Goal: Information Seeking & Learning: Check status

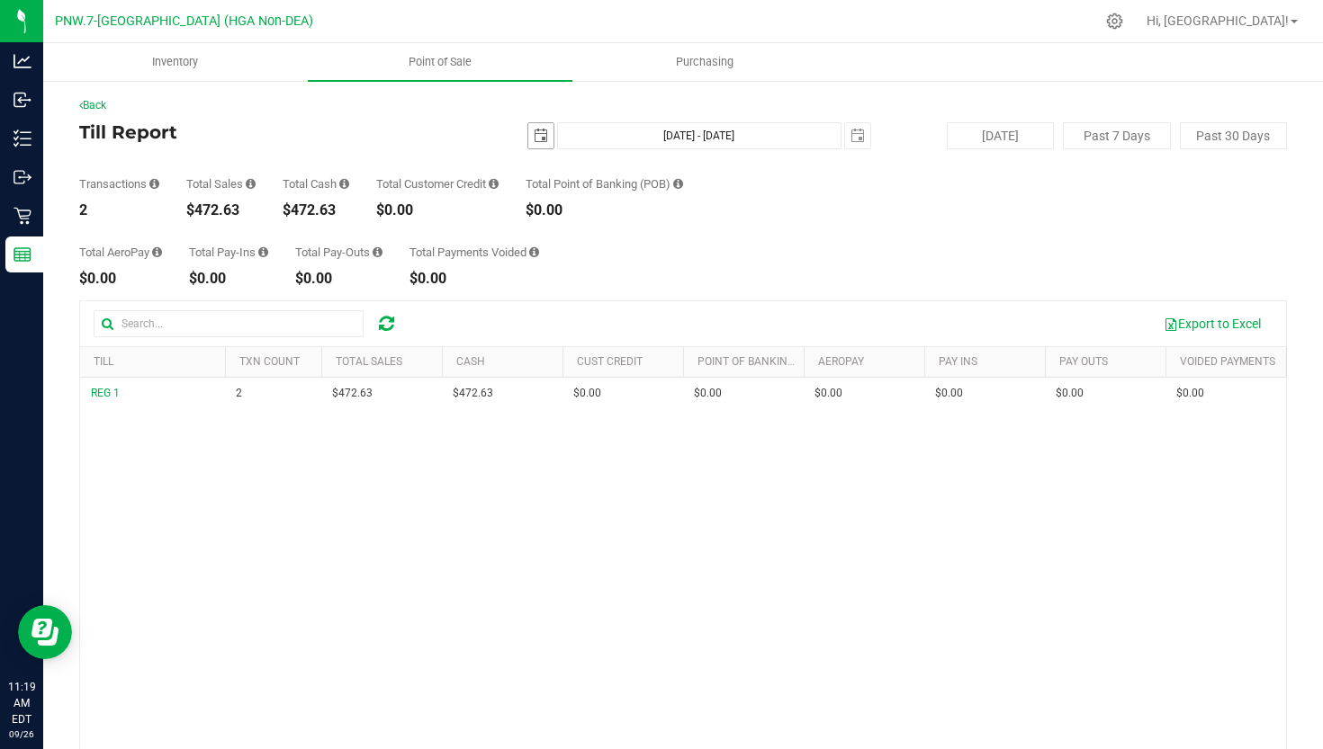
click at [535, 142] on span "select" at bounding box center [541, 136] width 14 height 14
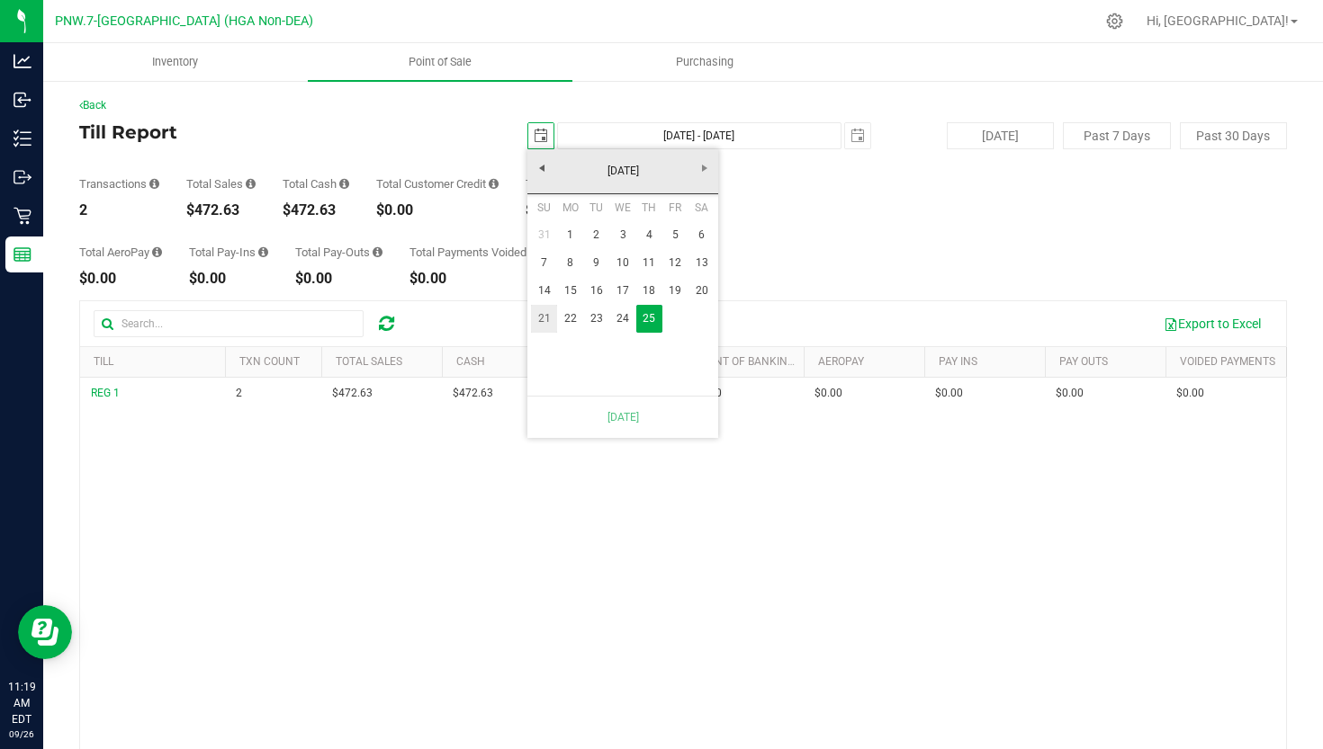
click at [544, 313] on link "21" at bounding box center [544, 319] width 26 height 28
type input "[DATE]"
type input "[DATE] - [DATE]"
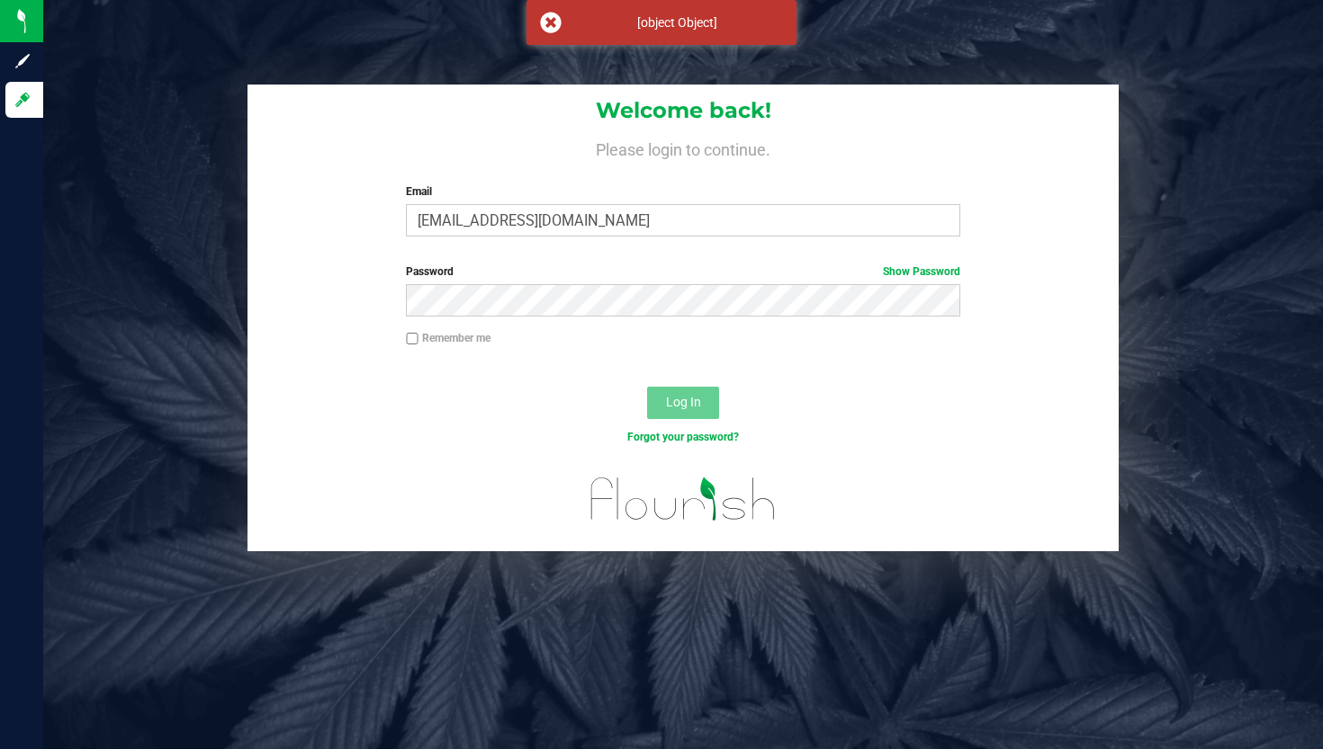
type input "[EMAIL_ADDRESS][DOMAIN_NAME]"
click at [683, 401] on button "Log In" at bounding box center [683, 403] width 72 height 32
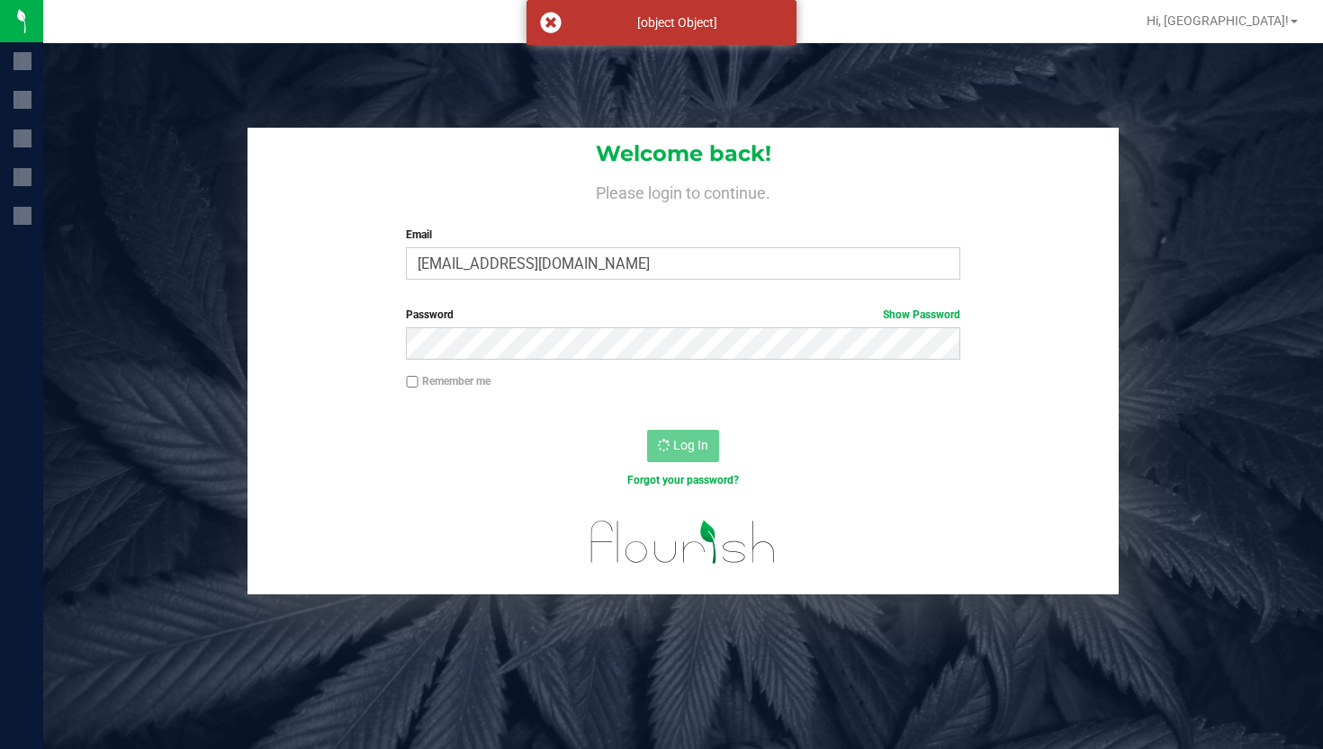
click at [706, 412] on div at bounding box center [682, 415] width 871 height 14
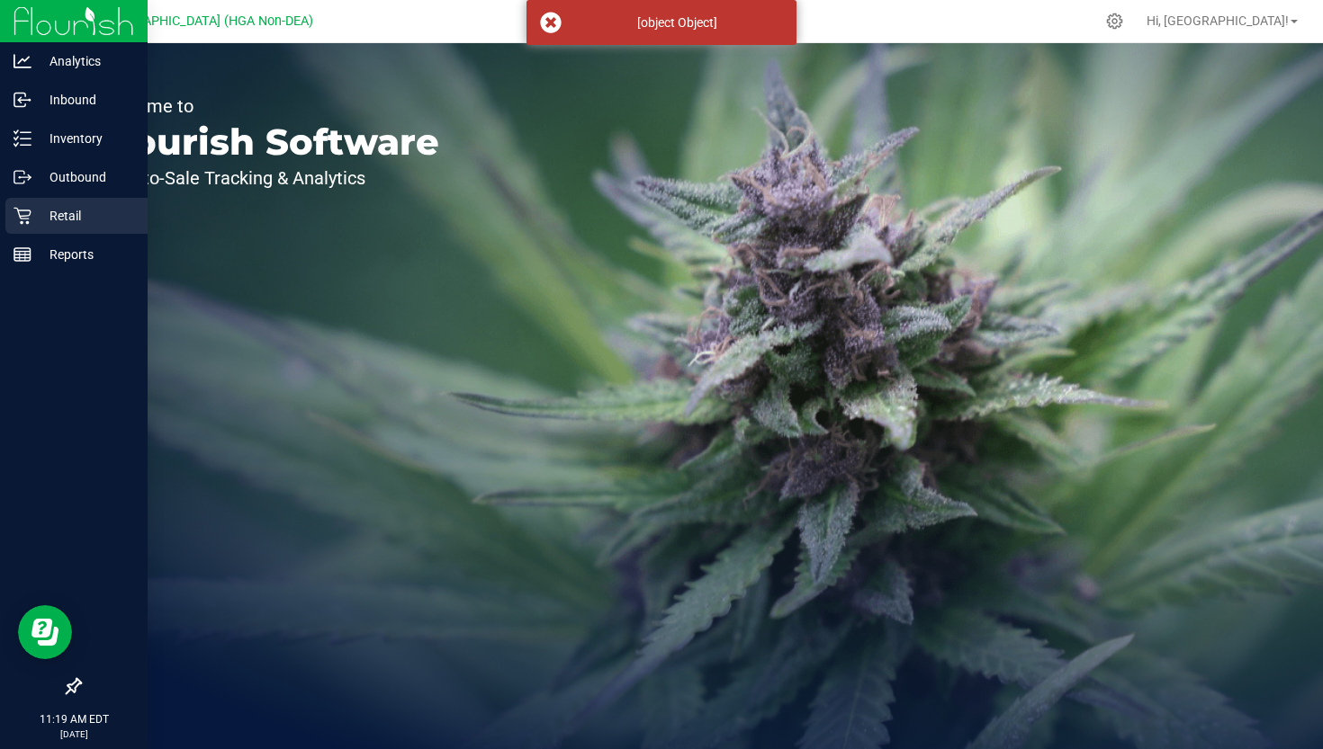
click at [31, 218] on icon at bounding box center [22, 216] width 18 height 18
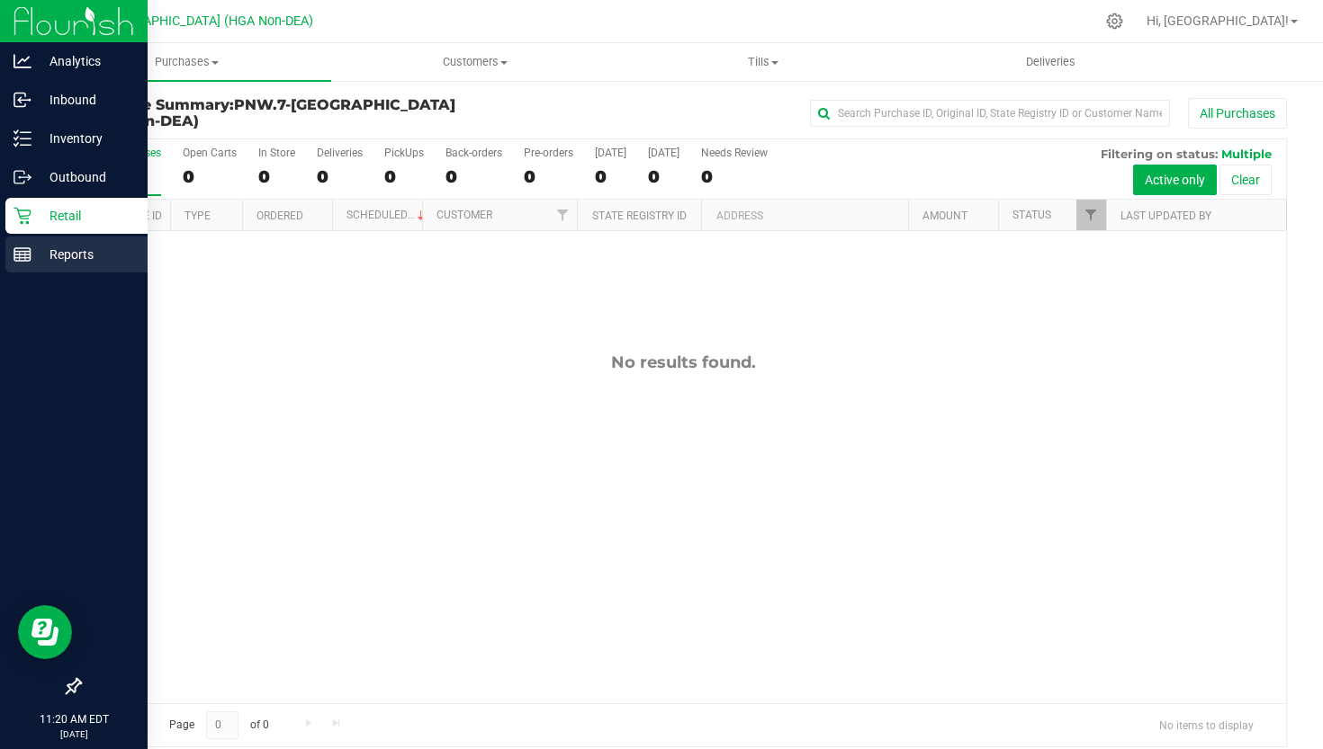
click at [37, 253] on p "Reports" at bounding box center [85, 255] width 108 height 22
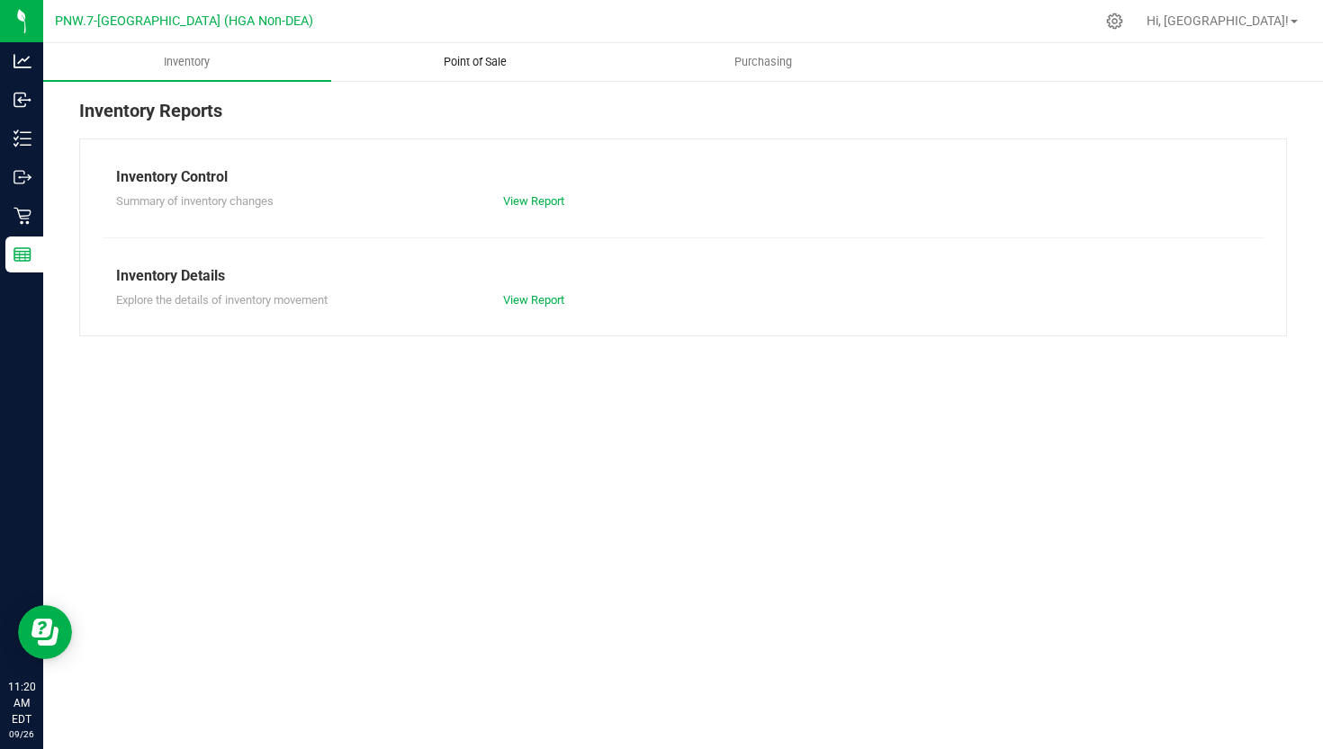
click at [475, 63] on span "Point of Sale" at bounding box center [475, 62] width 112 height 16
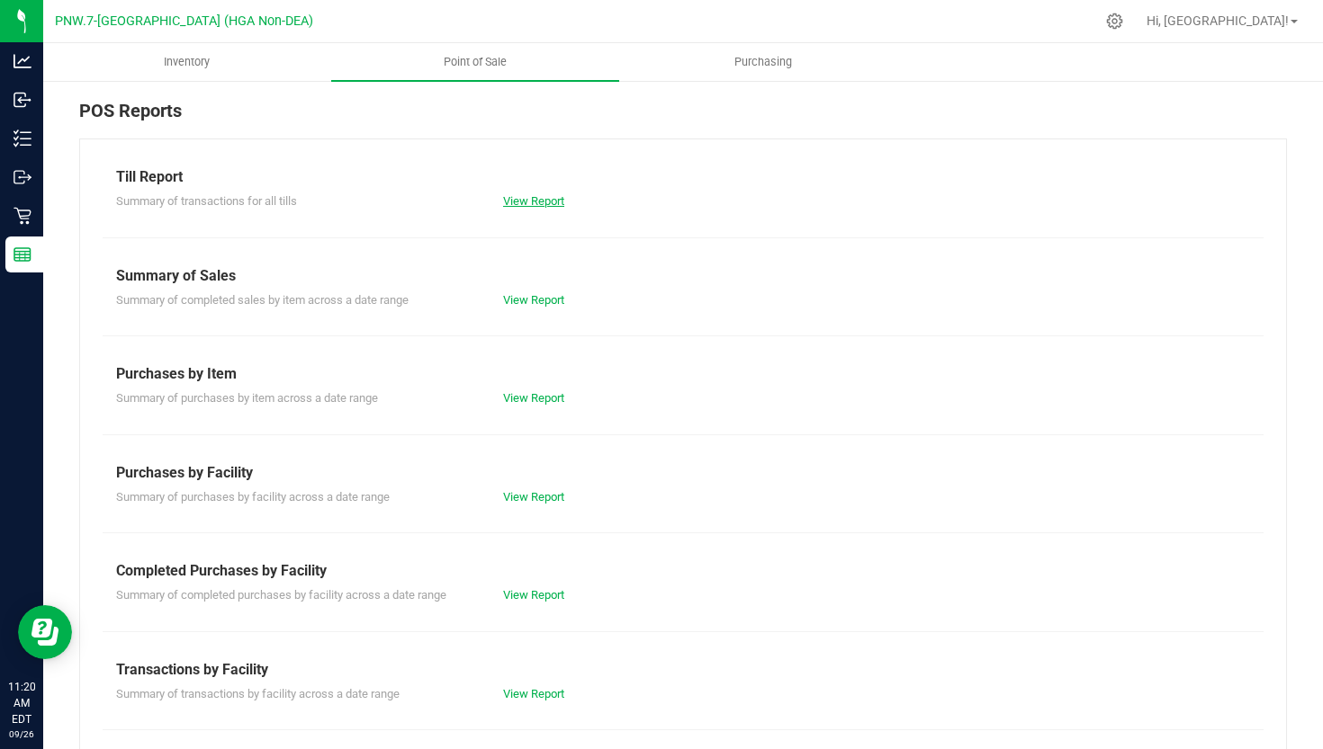
click at [532, 196] on link "View Report" at bounding box center [533, 200] width 61 height 13
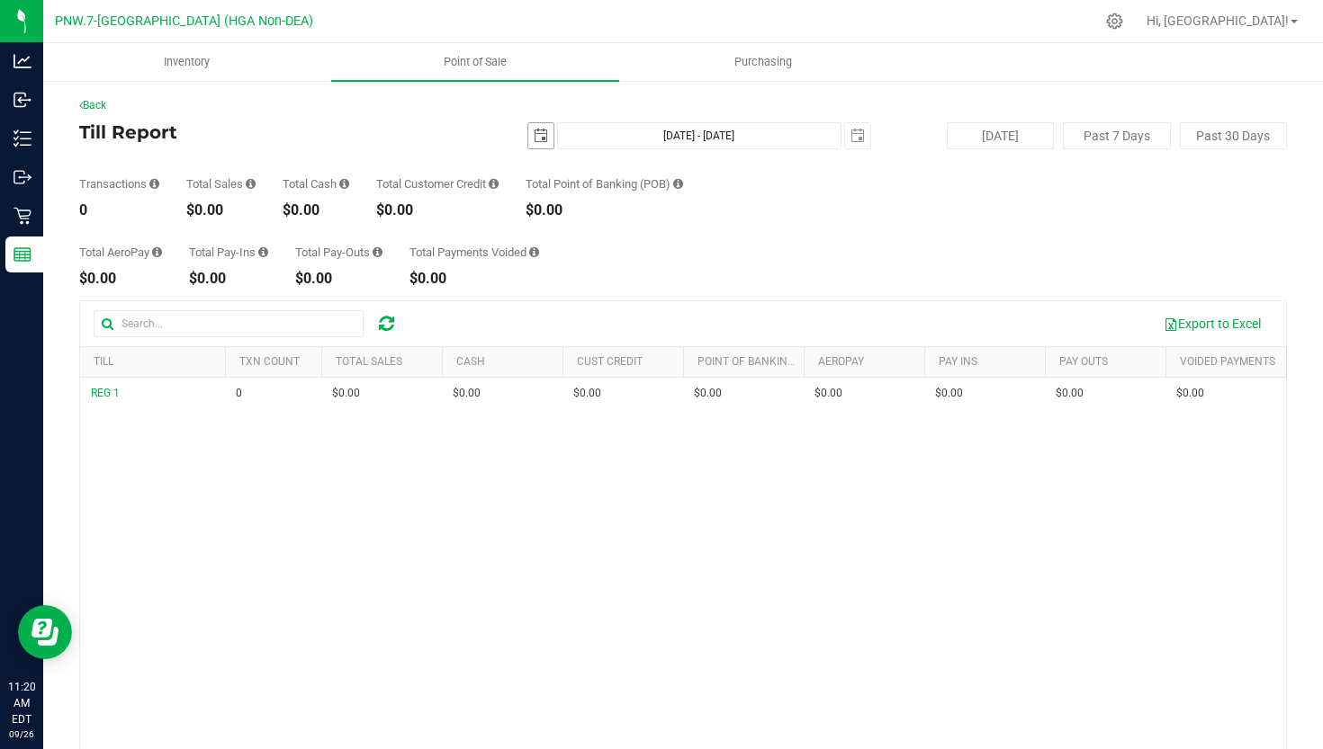
click at [543, 142] on span "select" at bounding box center [541, 136] width 14 height 14
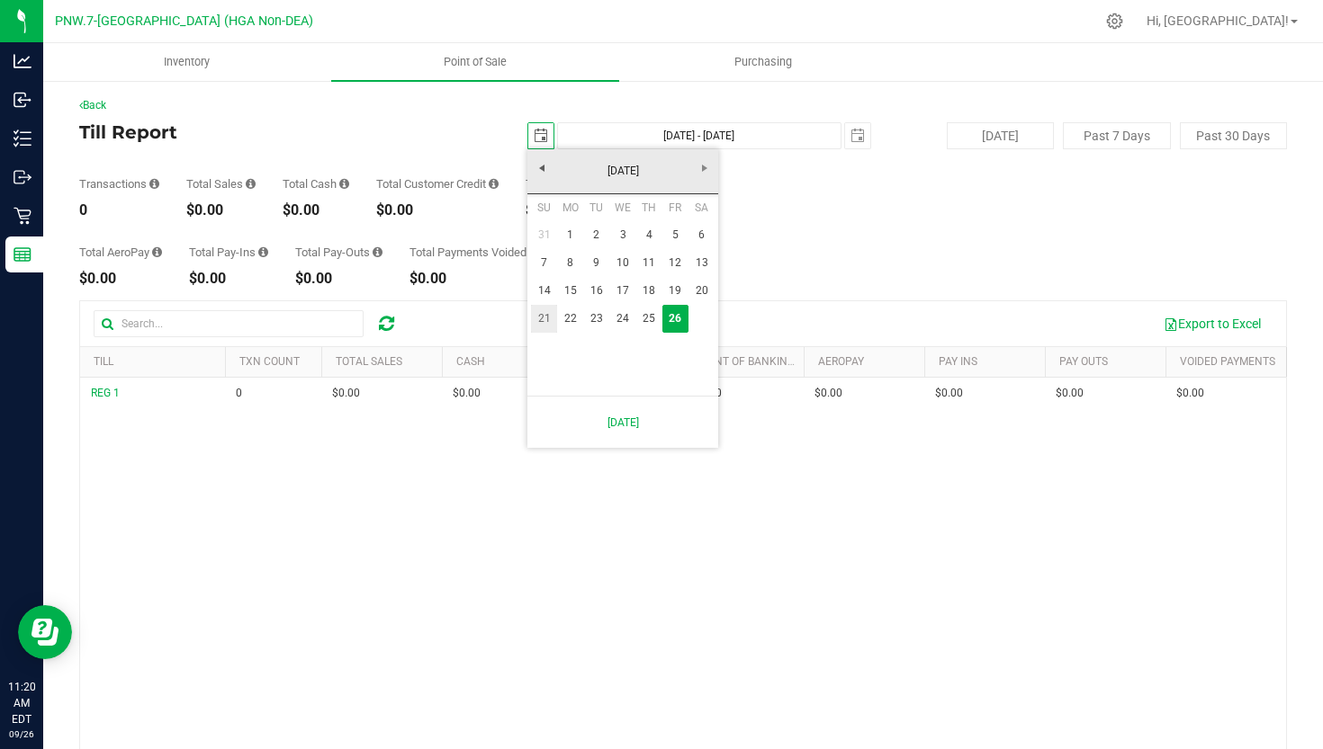
click at [539, 311] on link "21" at bounding box center [544, 319] width 26 height 28
type input "[DATE]"
type input "[DATE] - [DATE]"
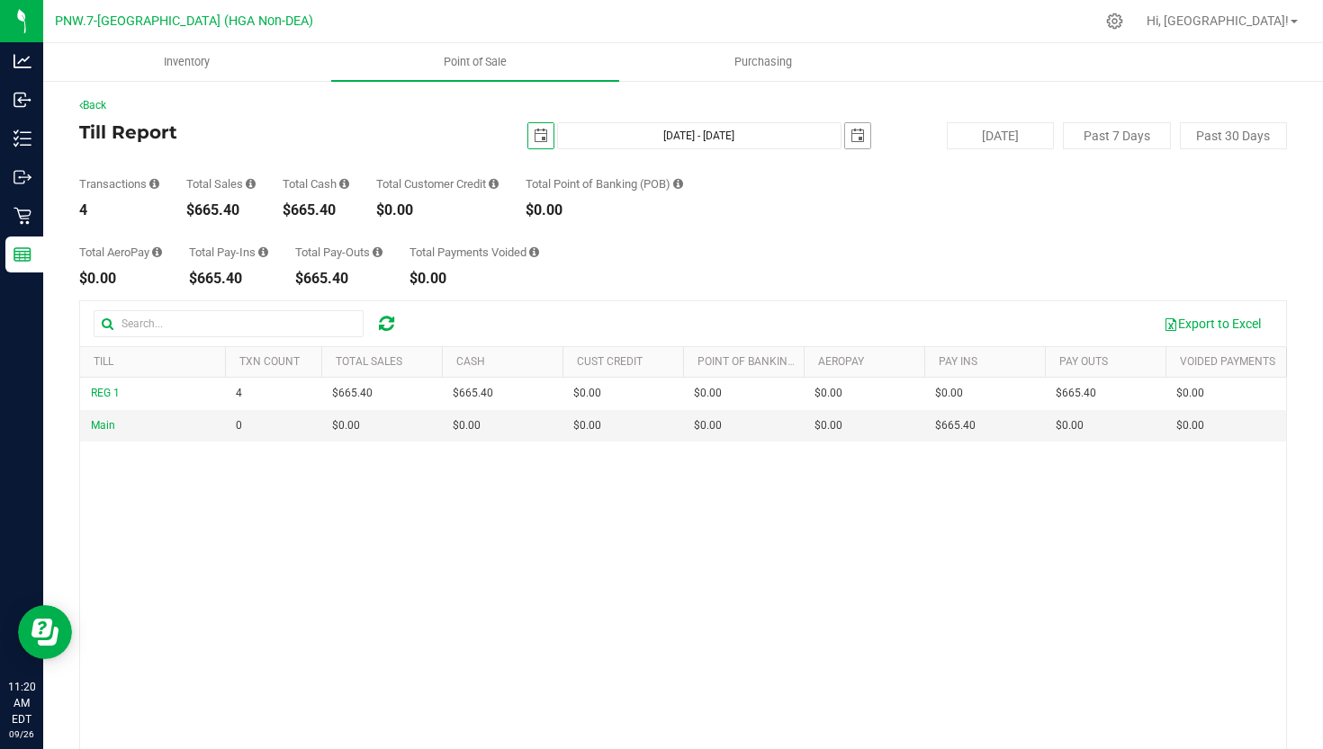
click at [859, 134] on span "select" at bounding box center [857, 136] width 14 height 14
click at [1156, 214] on div "Transactions 4 Total Sales $665.40 Total Cash $665.40 Total Customer Credit $0.…" at bounding box center [682, 183] width 1207 height 68
click at [552, 142] on span "select" at bounding box center [540, 135] width 25 height 25
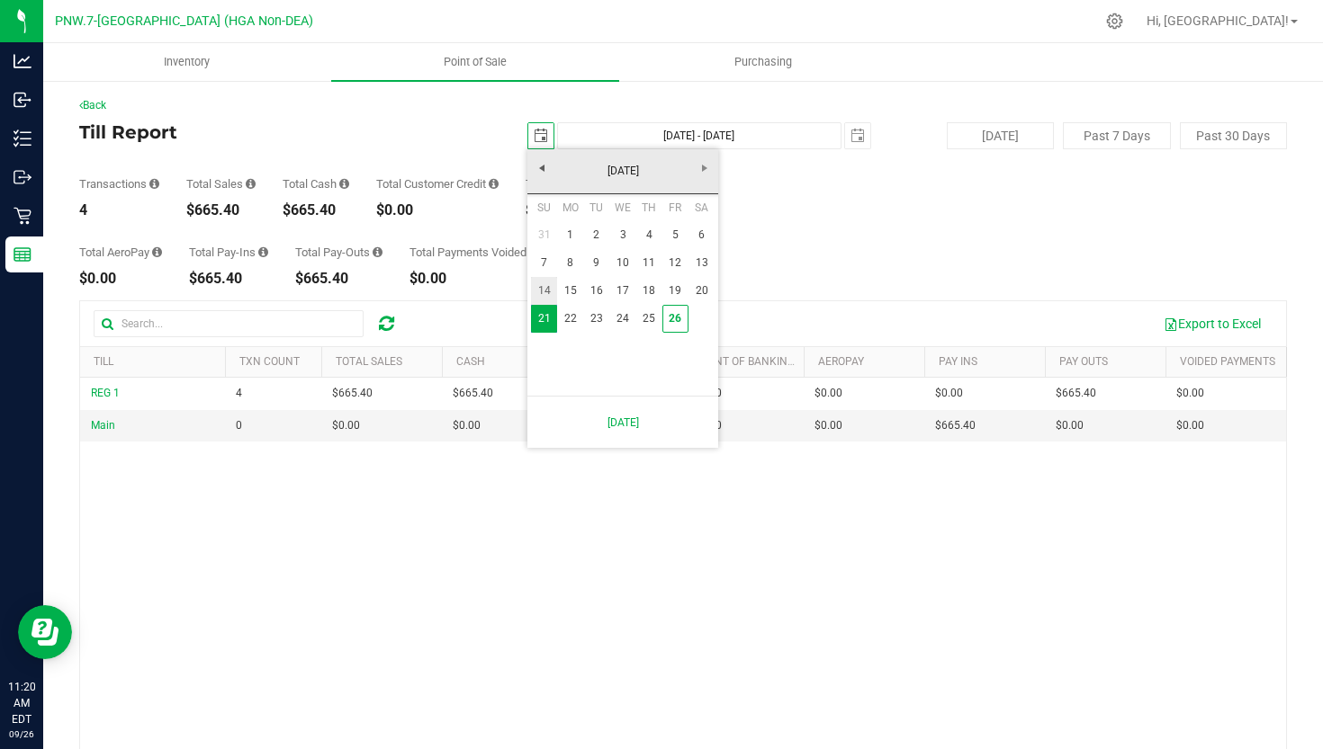
click at [543, 287] on link "14" at bounding box center [544, 291] width 26 height 28
type input "[DATE]"
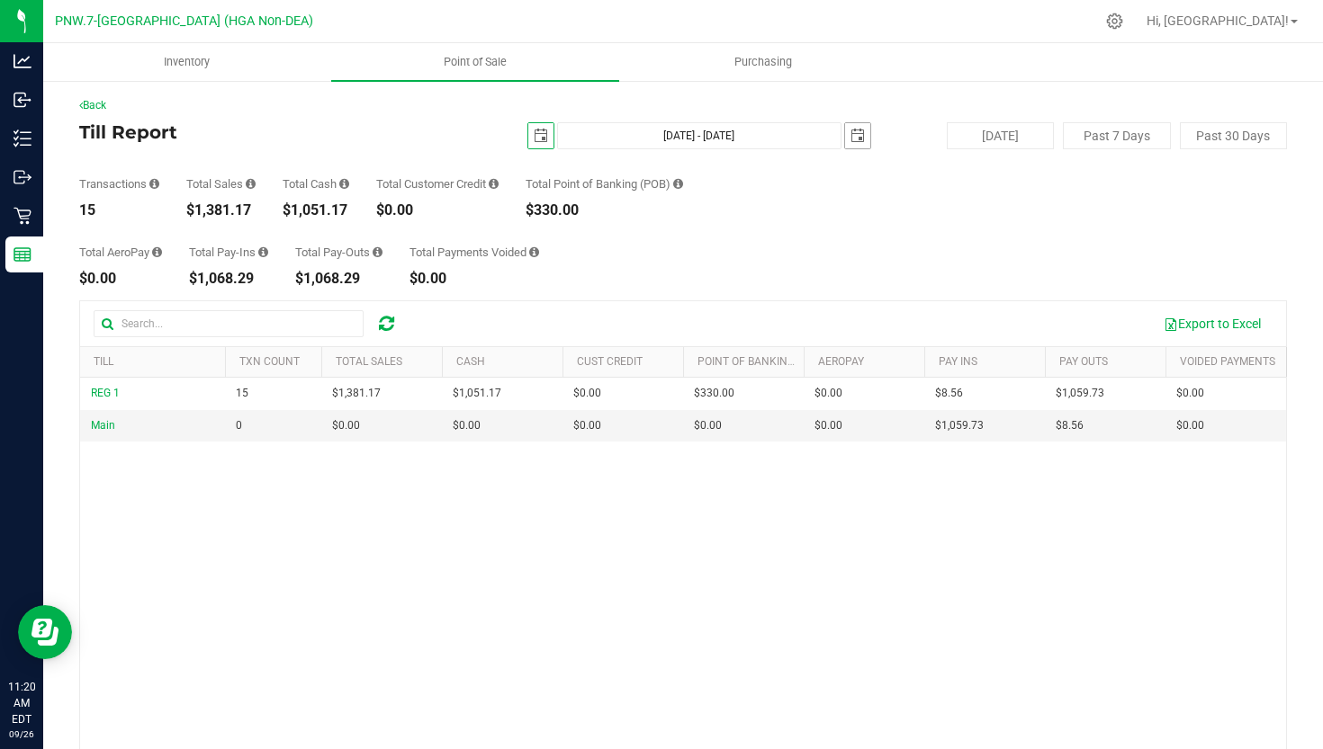
click at [866, 129] on span "select" at bounding box center [857, 135] width 25 height 25
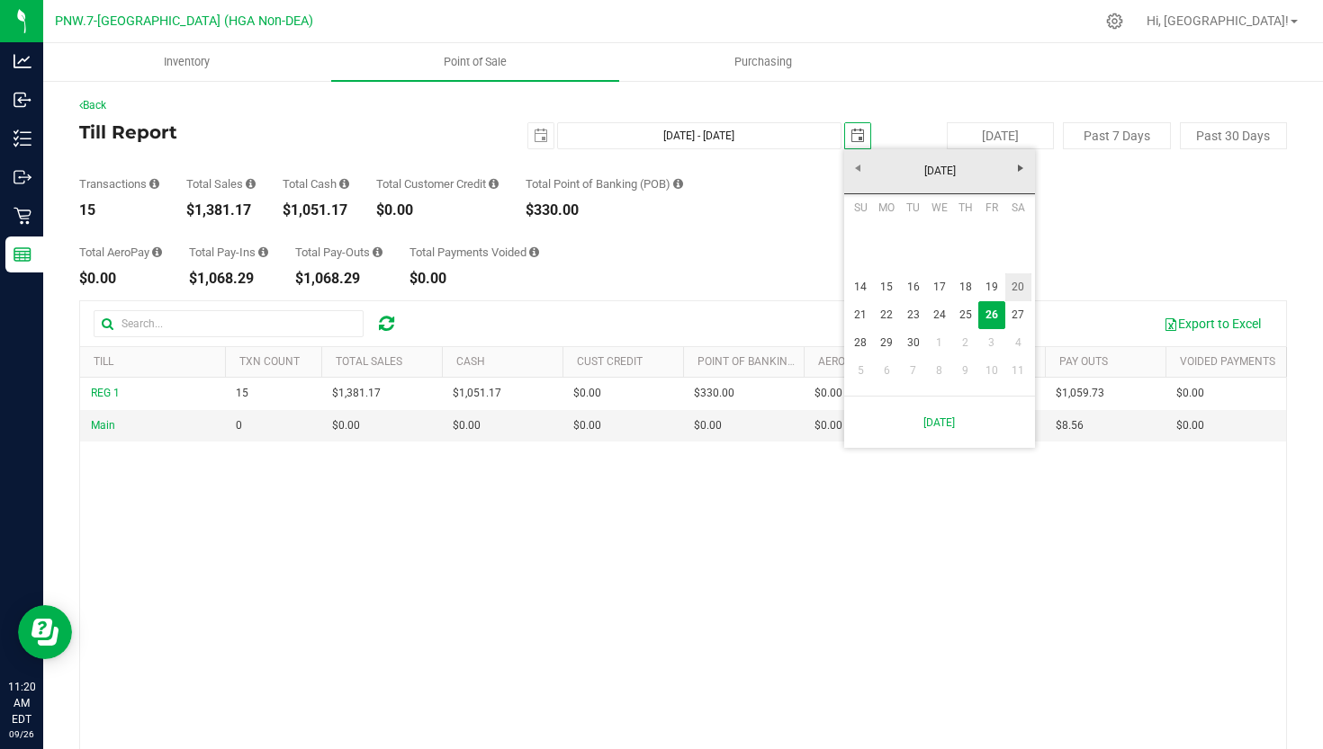
click at [1010, 286] on link "20" at bounding box center [1018, 288] width 26 height 28
type input "[DATE] - [DATE]"
type input "[DATE]"
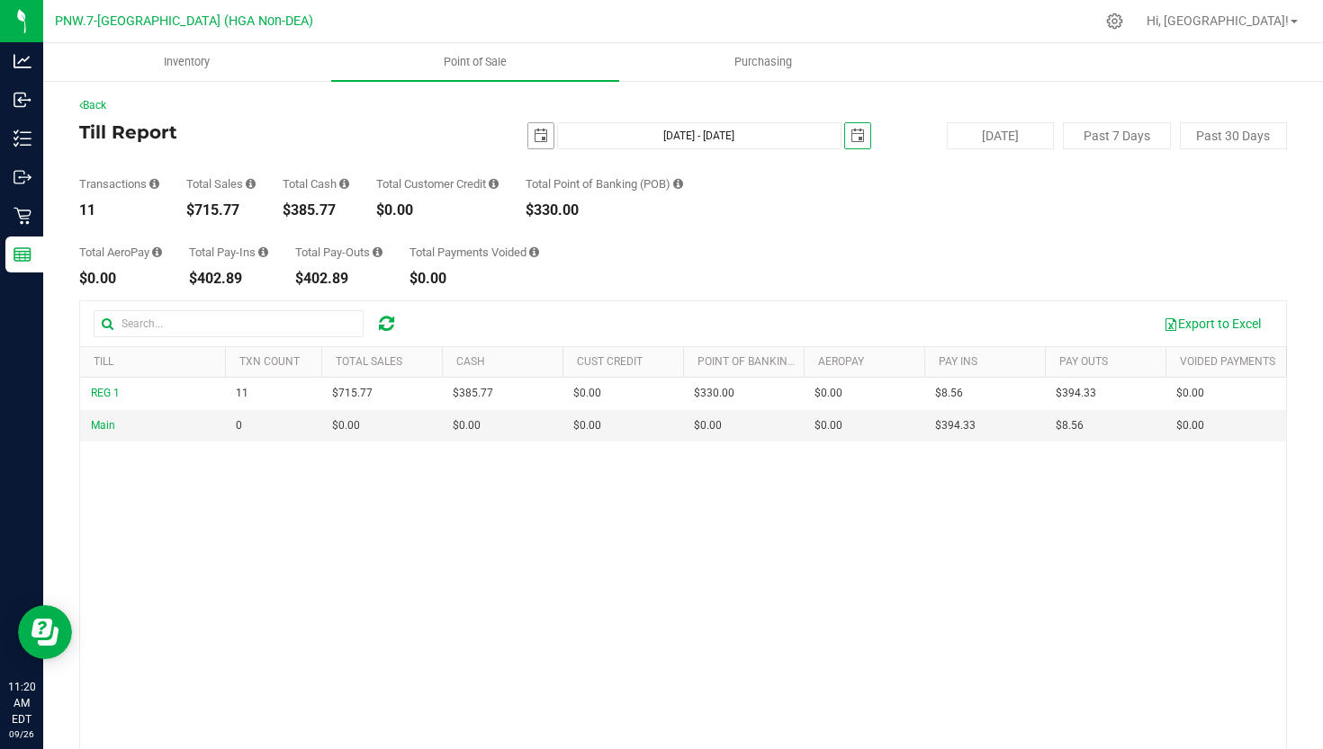
click at [531, 138] on span "select" at bounding box center [540, 135] width 25 height 25
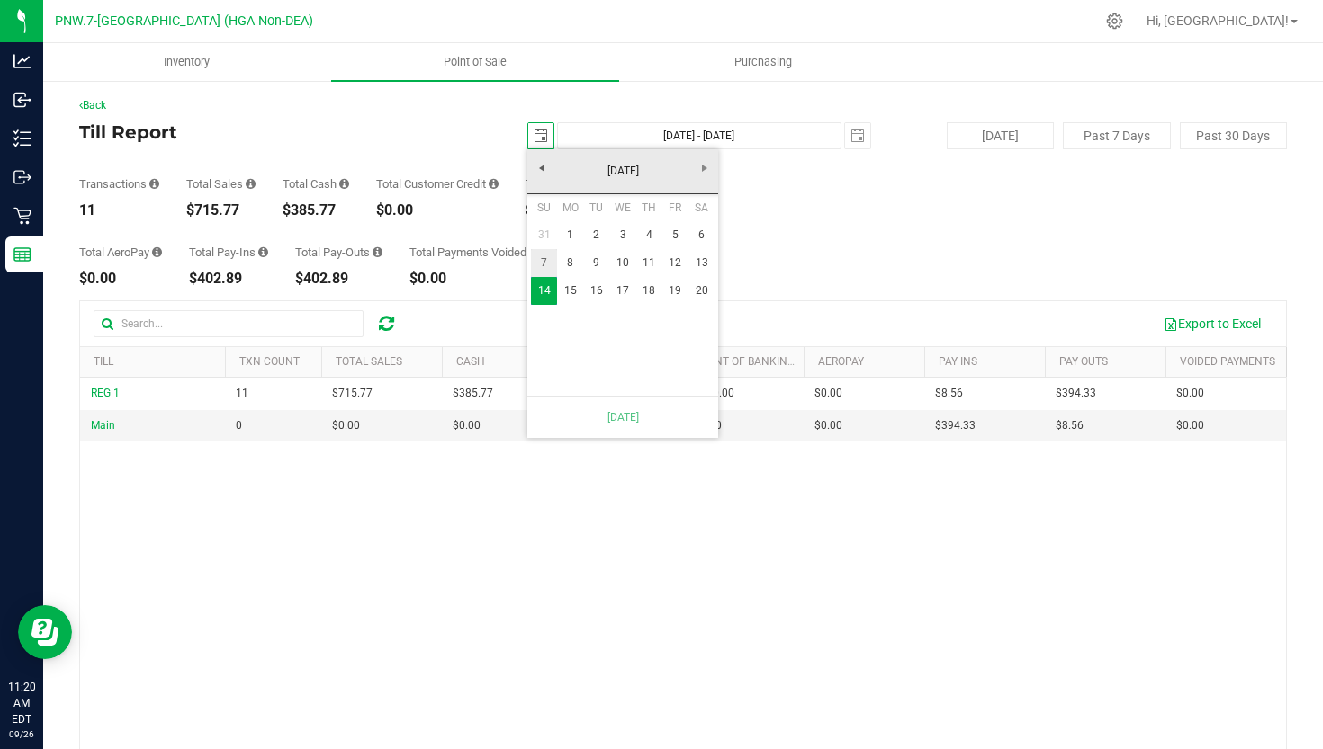
click at [552, 249] on link "7" at bounding box center [544, 263] width 26 height 28
type input "[DATE] - [DATE]"
type input "[DATE]"
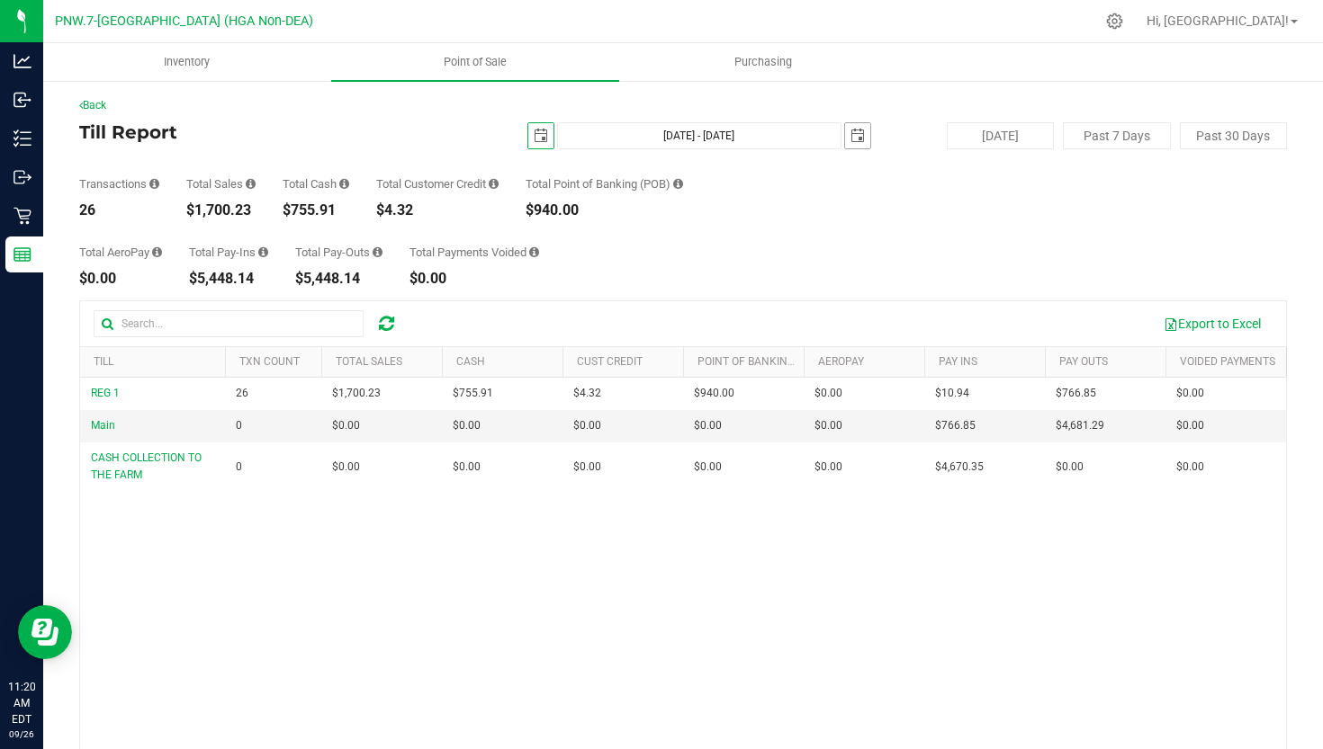
click at [858, 133] on span "select" at bounding box center [857, 136] width 14 height 14
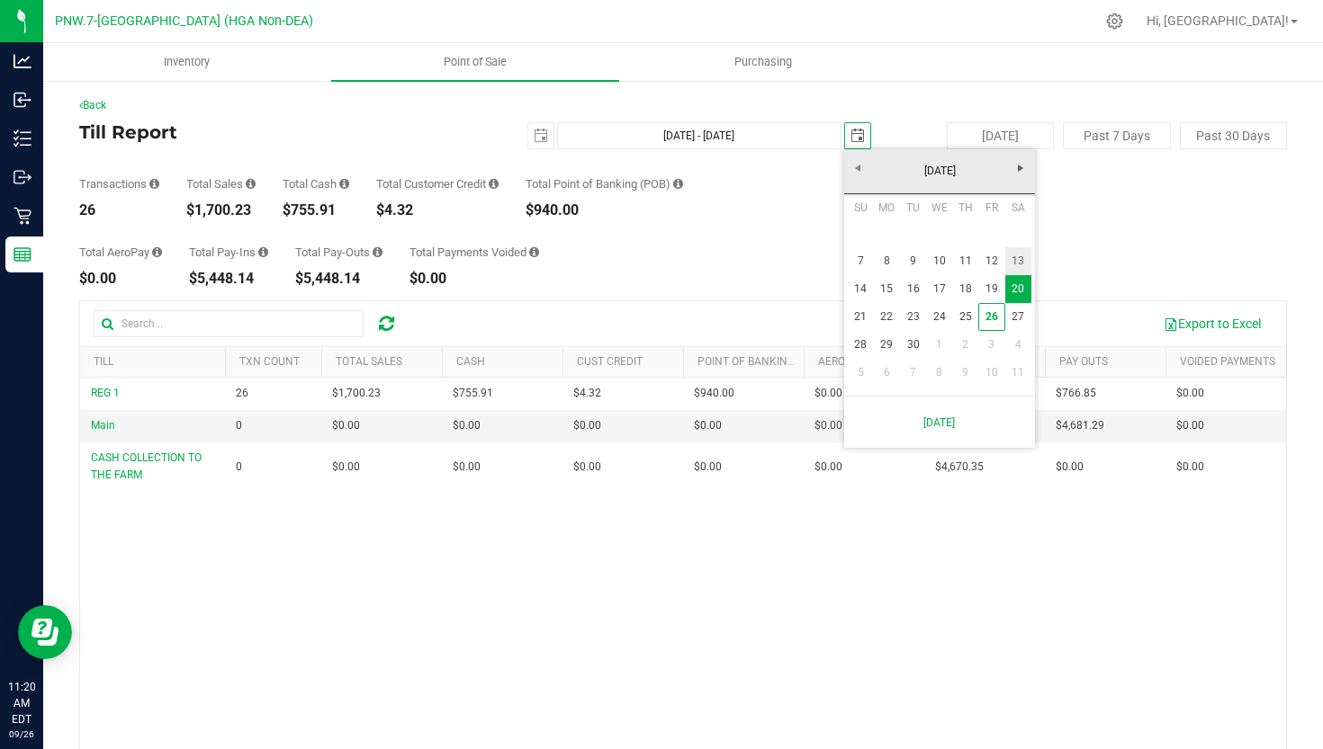
click at [1018, 256] on link "13" at bounding box center [1018, 261] width 26 height 28
type input "[DATE] - [DATE]"
type input "[DATE]"
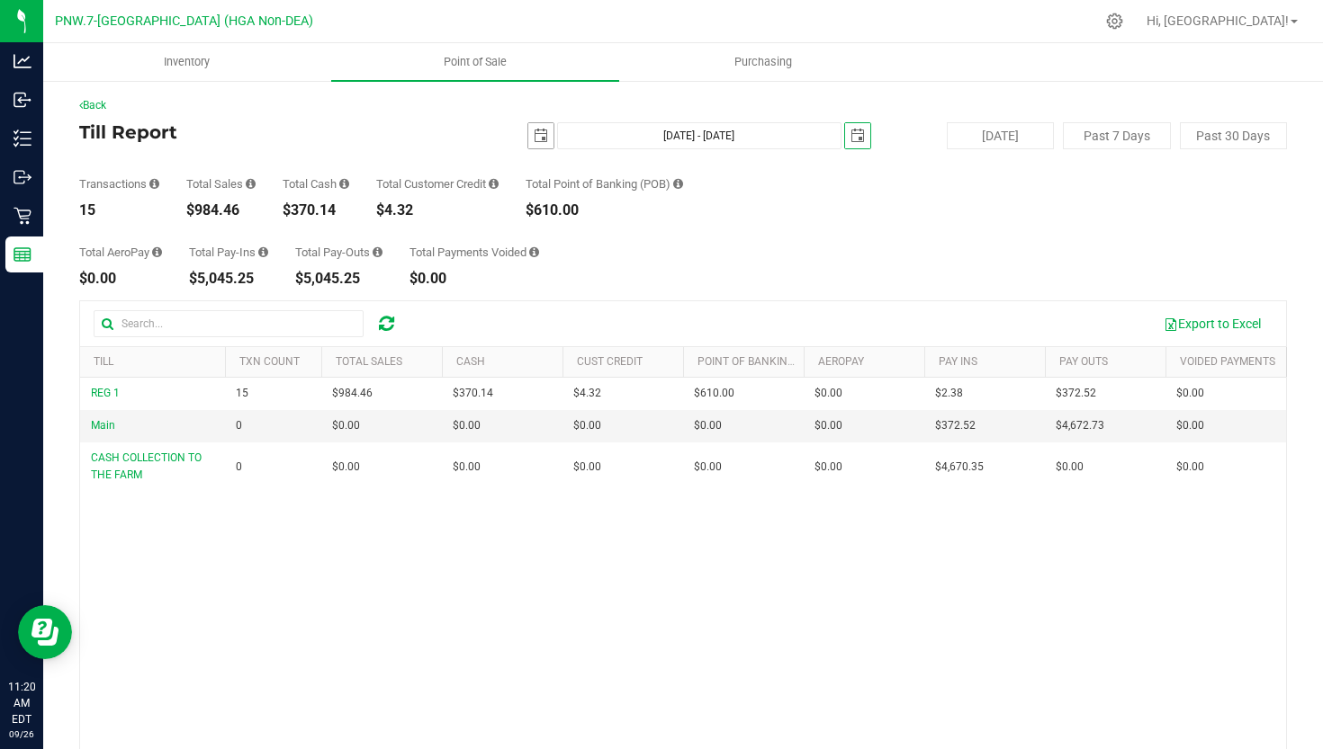
click at [543, 147] on span "select" at bounding box center [540, 135] width 25 height 25
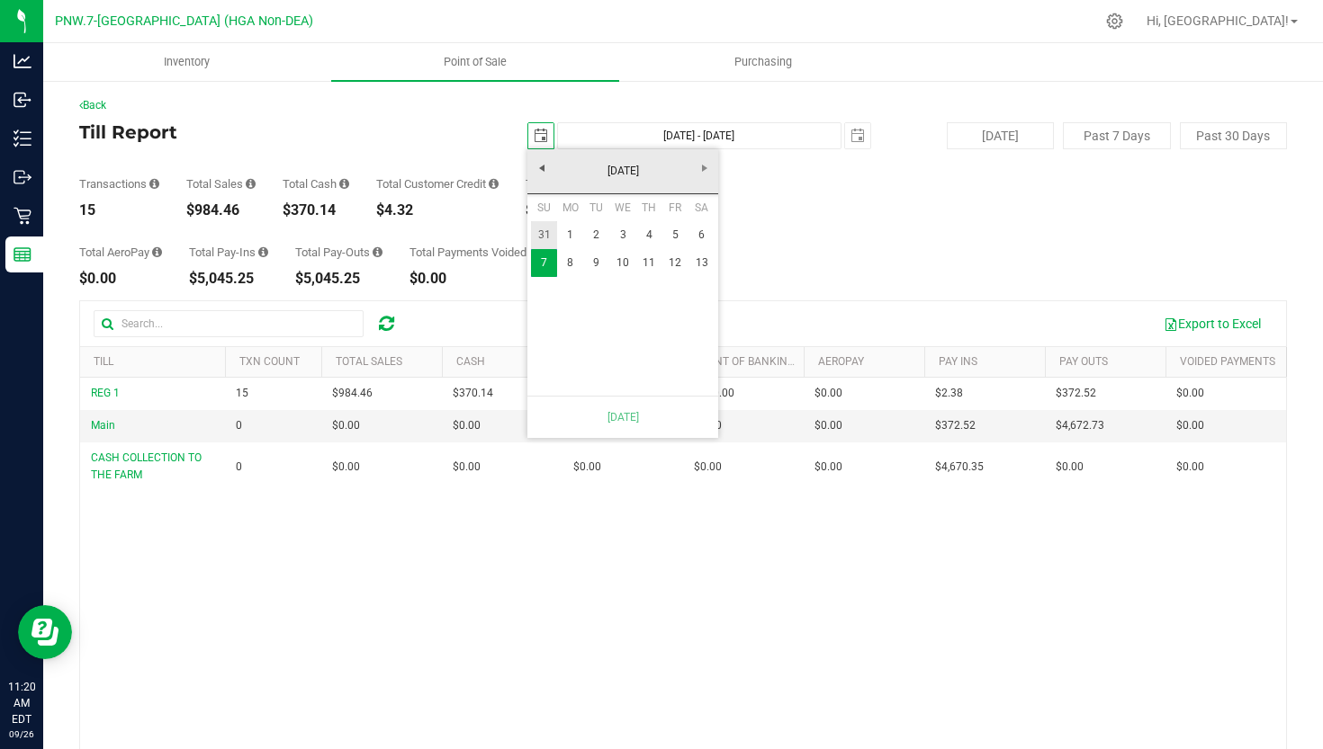
click at [551, 228] on link "31" at bounding box center [544, 235] width 26 height 28
type input "[DATE] - [DATE]"
type input "[DATE]"
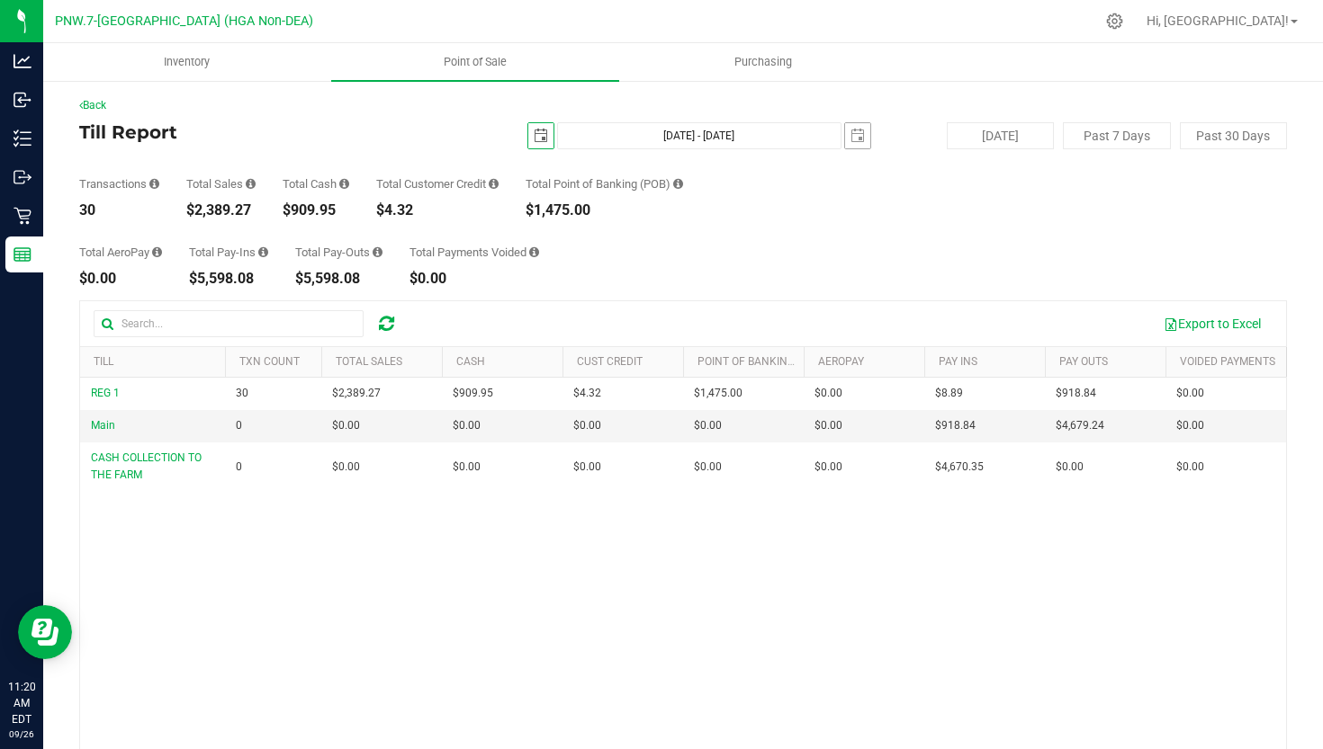
click at [844, 145] on span "[DATE]" at bounding box center [857, 135] width 27 height 27
click at [858, 144] on span "select" at bounding box center [857, 135] width 25 height 25
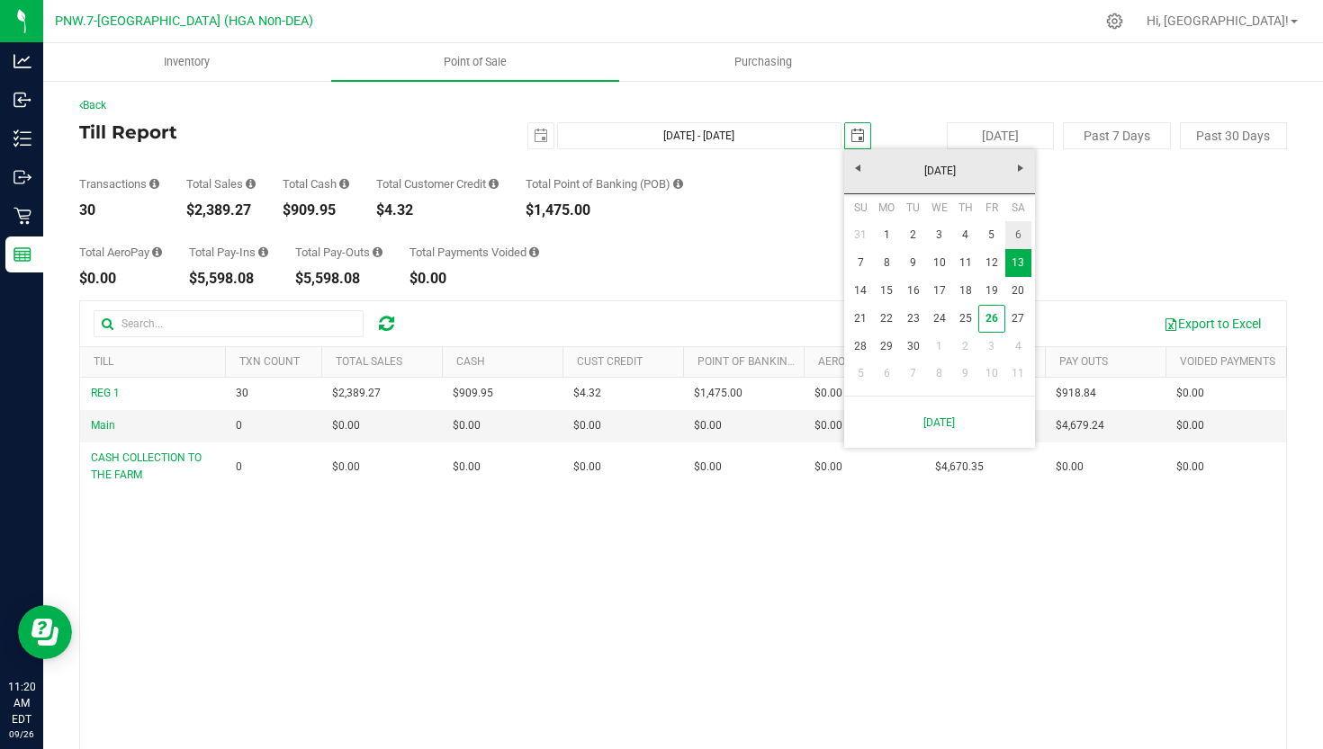
click at [1021, 230] on link "6" at bounding box center [1018, 235] width 26 height 28
type input "[DATE] - [DATE]"
type input "[DATE]"
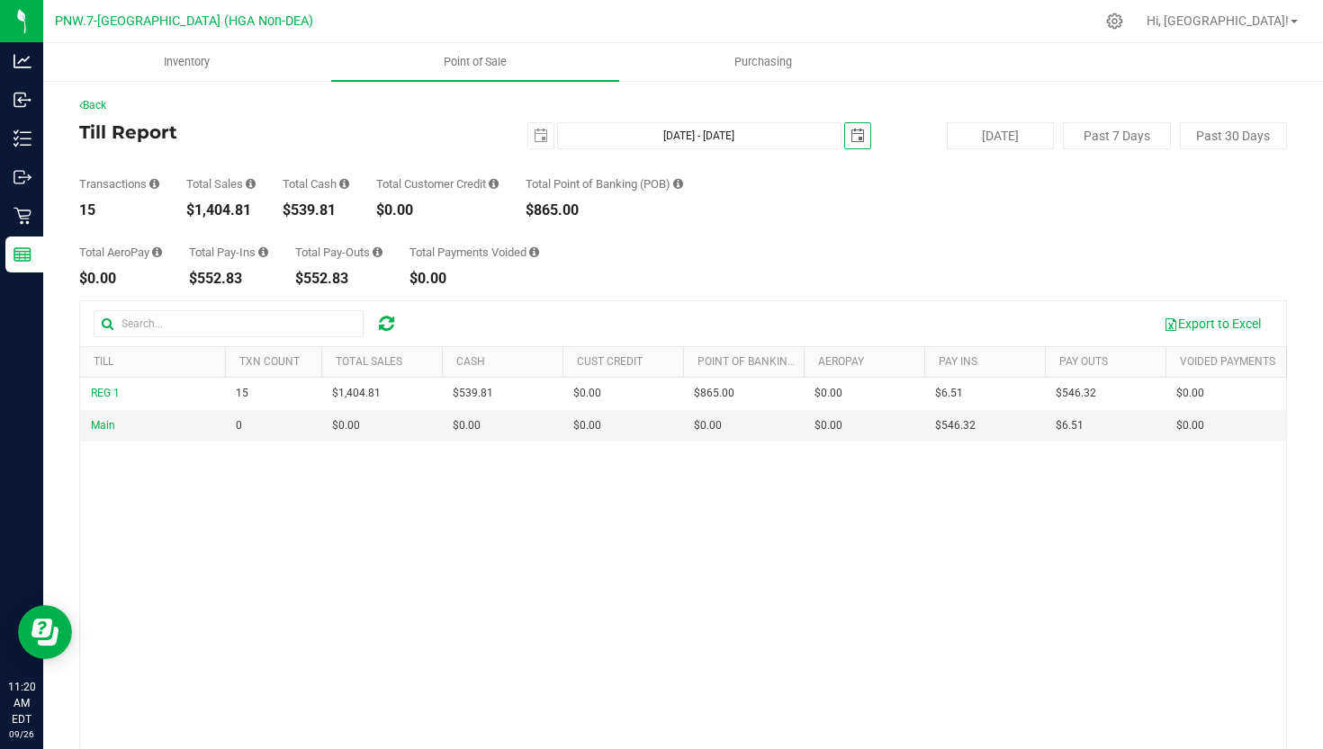
click at [527, 121] on div "Back Till Report [DATE] [DATE] - [DATE] [DATE] [DATE] Past 7 Days Past 30 Days …" at bounding box center [682, 495] width 1207 height 796
click at [539, 129] on span "select" at bounding box center [541, 136] width 14 height 14
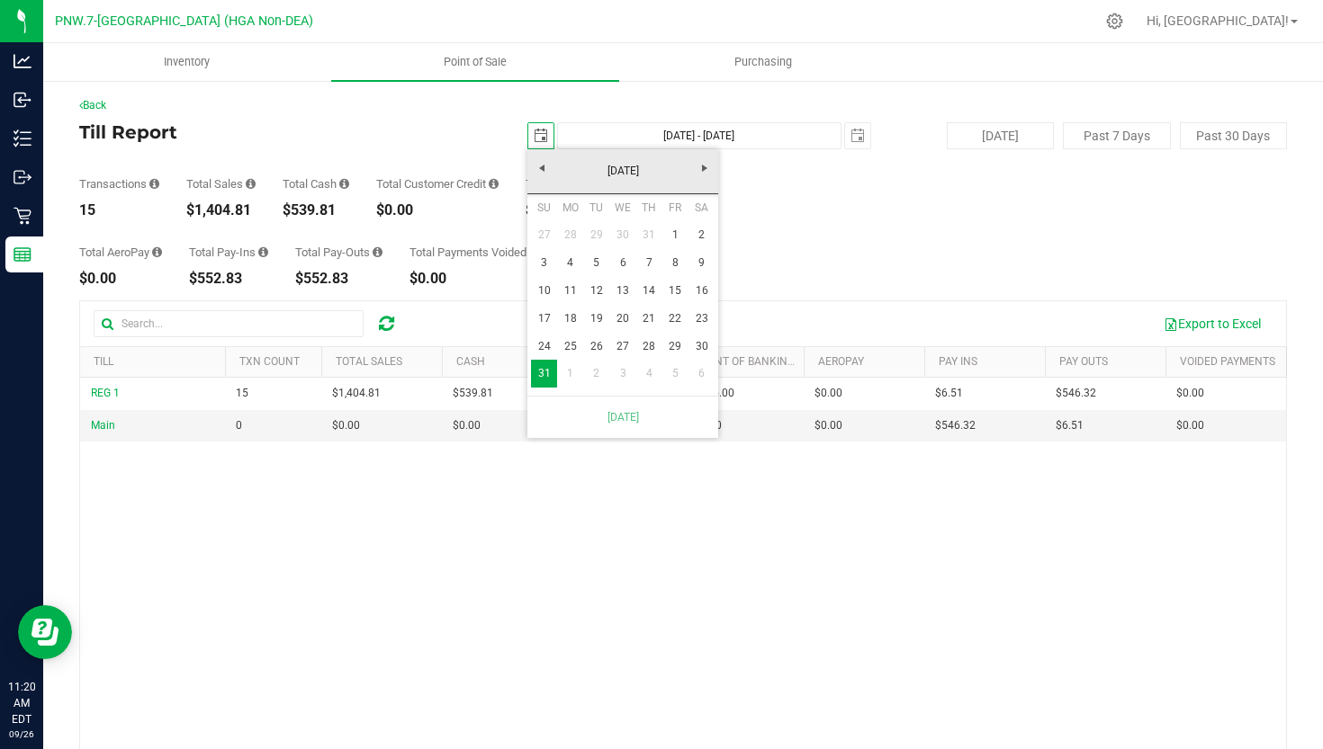
click at [778, 248] on div "Total AeroPay $0.00 Total Pay-Ins $552.83 Total Pay-Outs $552.83 Total Payments…" at bounding box center [682, 252] width 1207 height 68
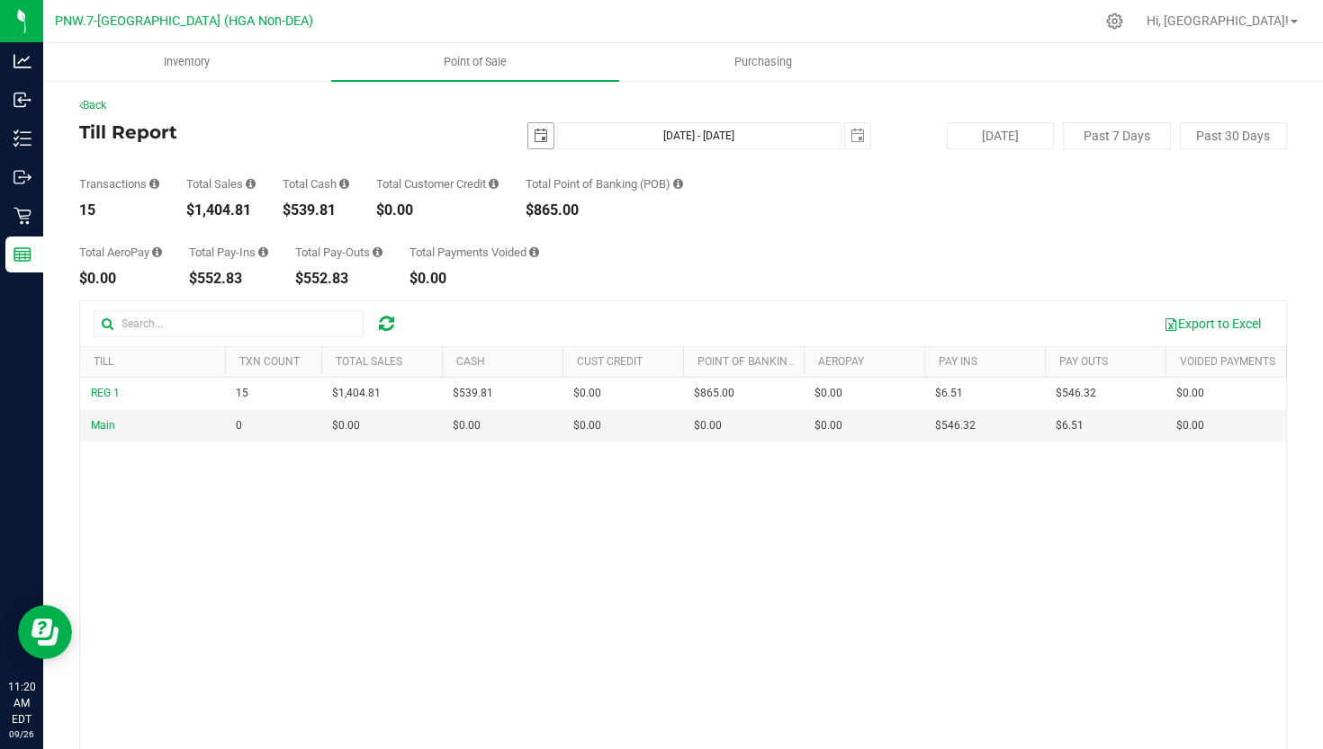
click at [528, 137] on span "select" at bounding box center [540, 135] width 25 height 25
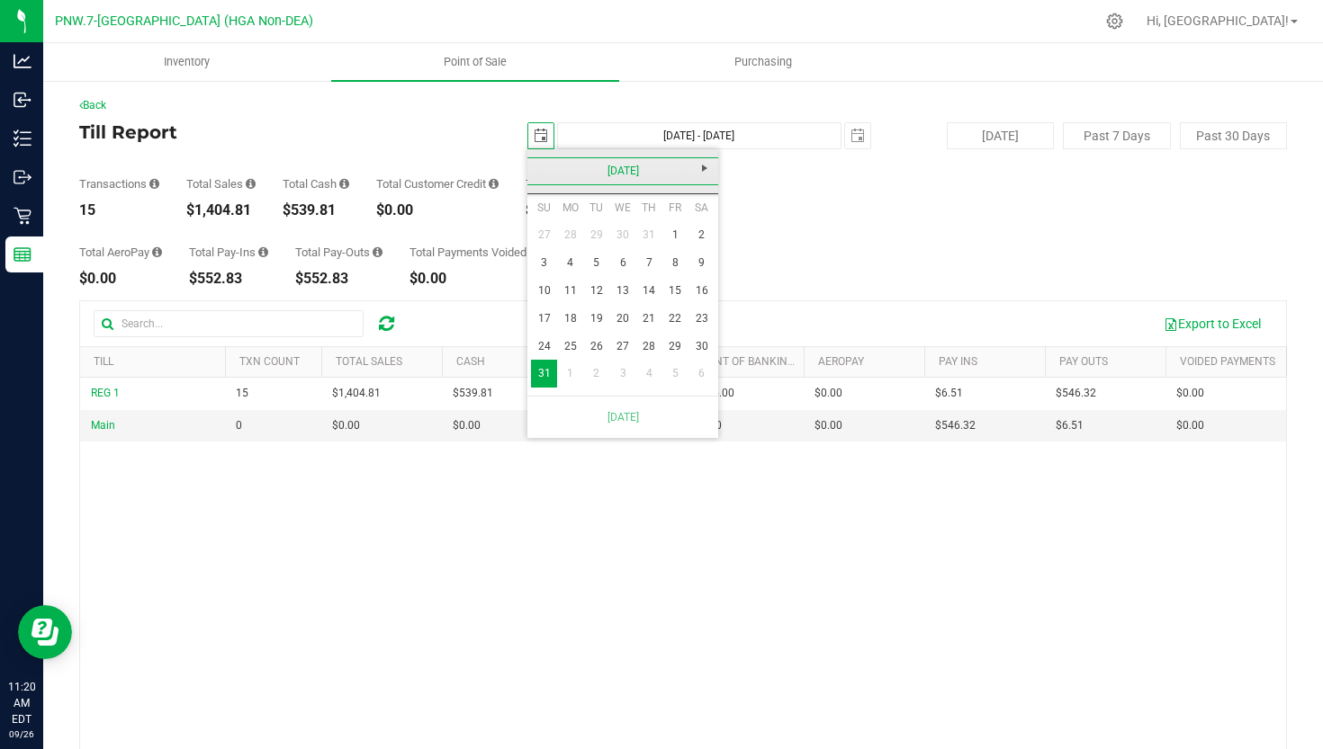
click at [686, 172] on link "[DATE]" at bounding box center [622, 171] width 193 height 28
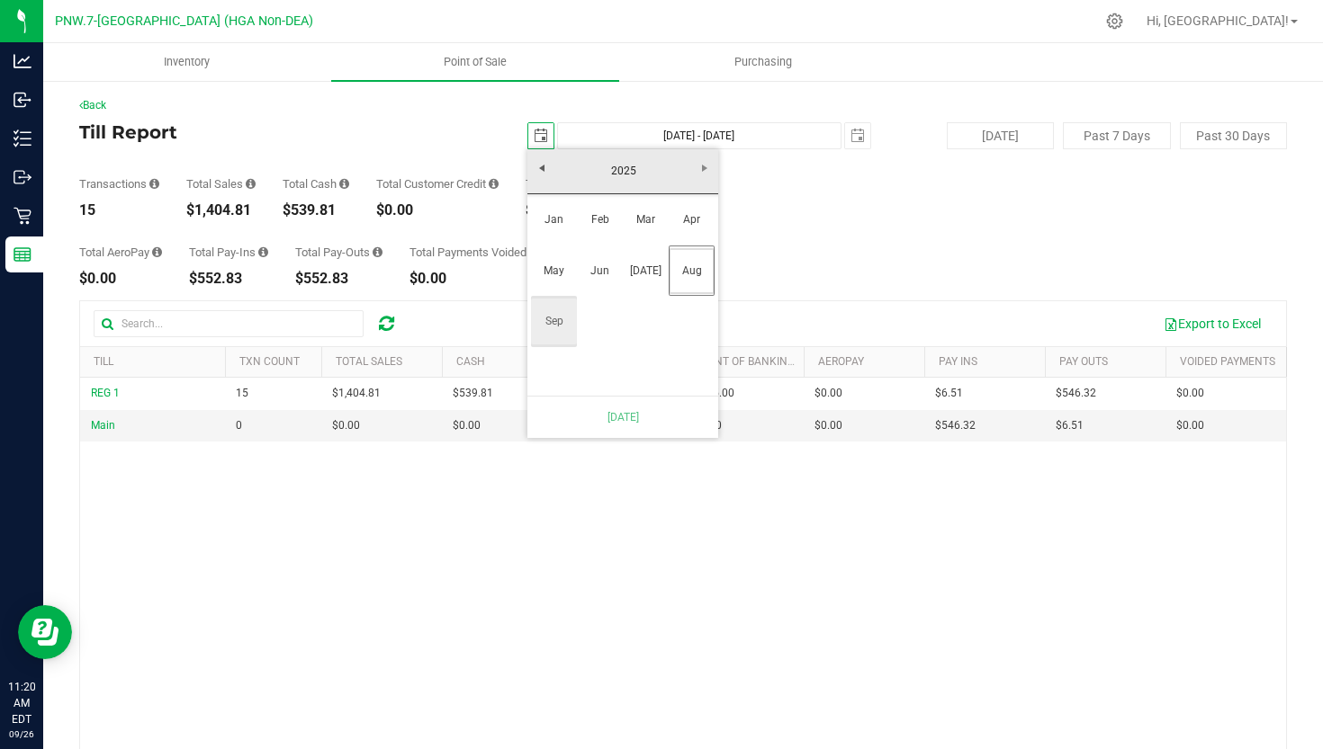
click at [557, 317] on link "Sep" at bounding box center [554, 322] width 46 height 46
click at [708, 240] on link "6" at bounding box center [701, 235] width 26 height 28
type input "[DATE] - [DATE]"
type input "[DATE]"
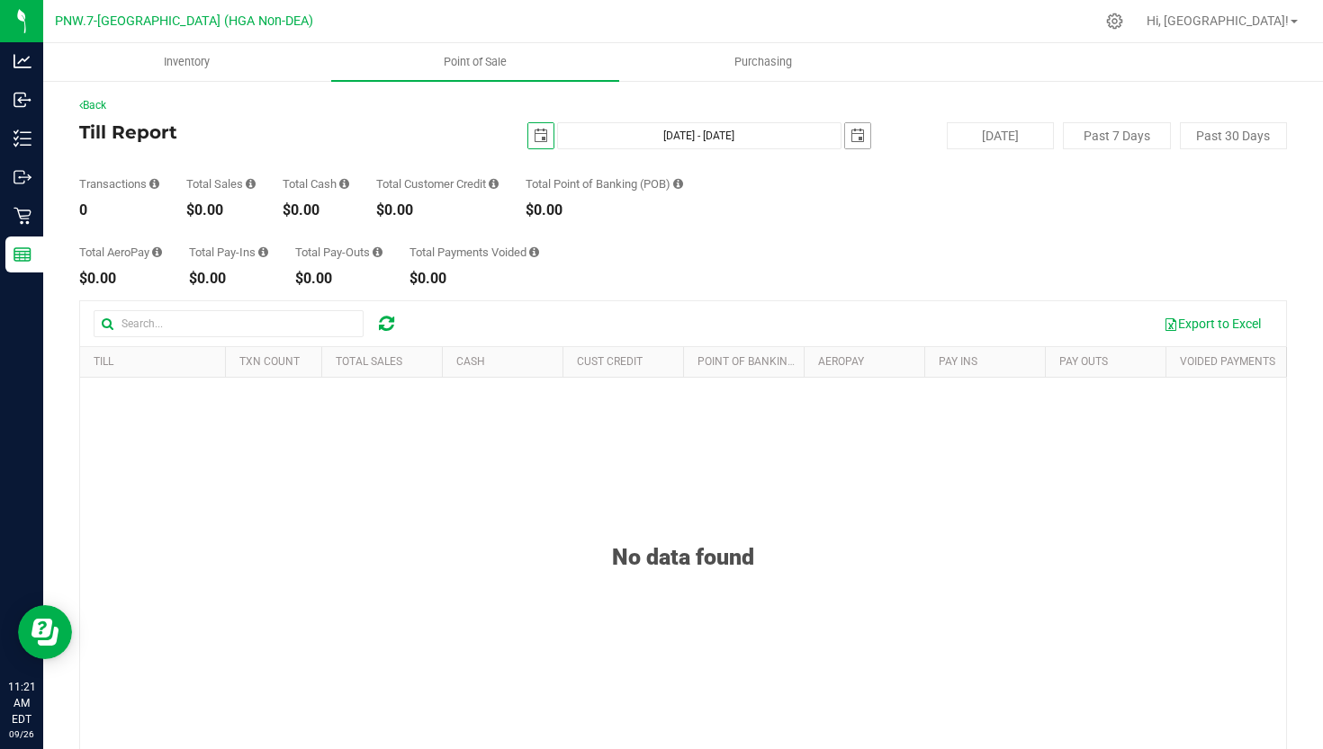
click at [863, 140] on span "select" at bounding box center [857, 136] width 14 height 14
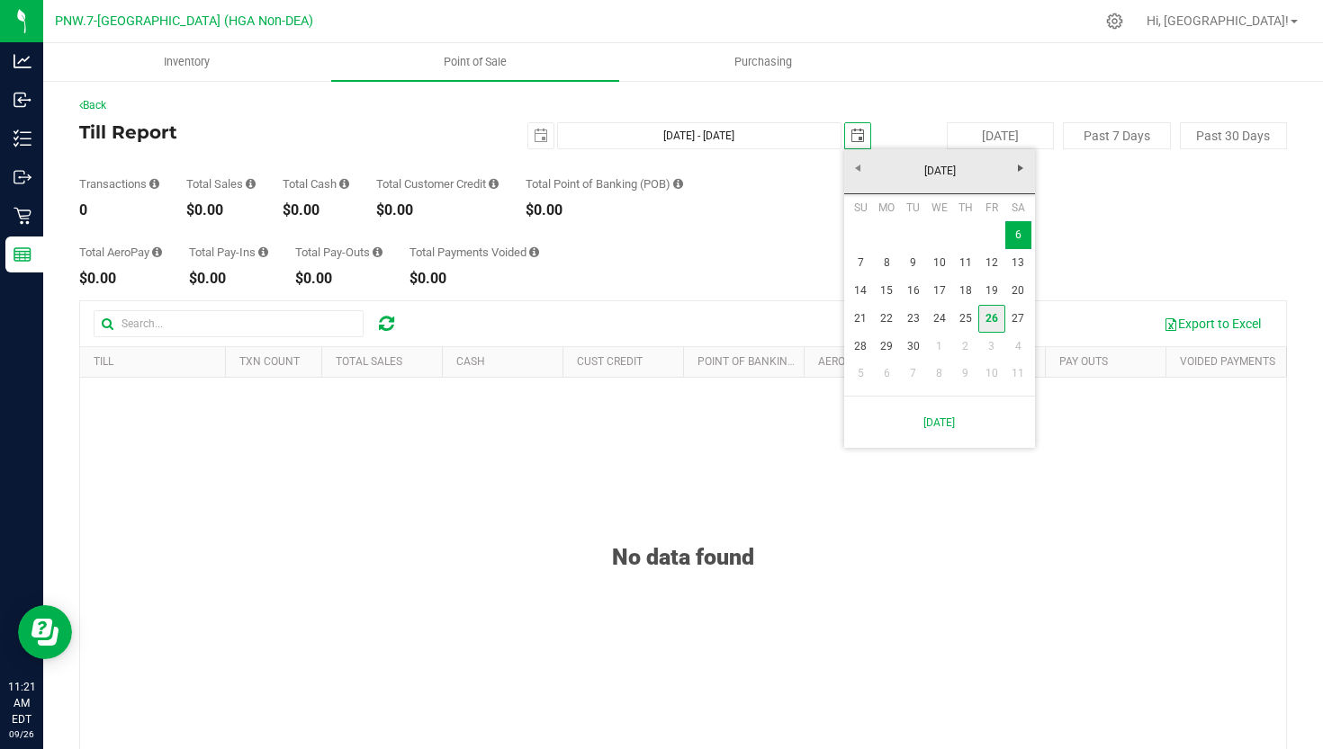
click at [989, 329] on link "26" at bounding box center [991, 319] width 26 height 28
type input "[DATE] - [DATE]"
type input "[DATE]"
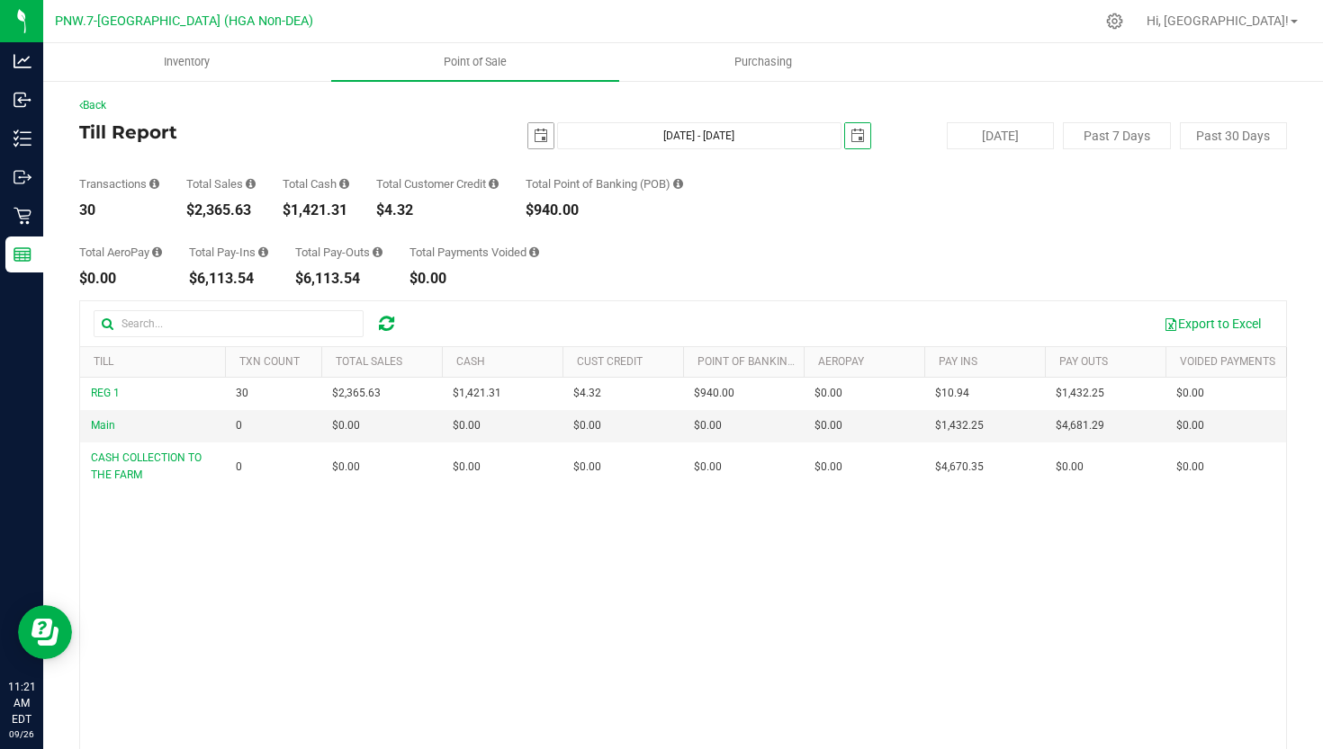
click at [538, 126] on span "select" at bounding box center [540, 135] width 25 height 25
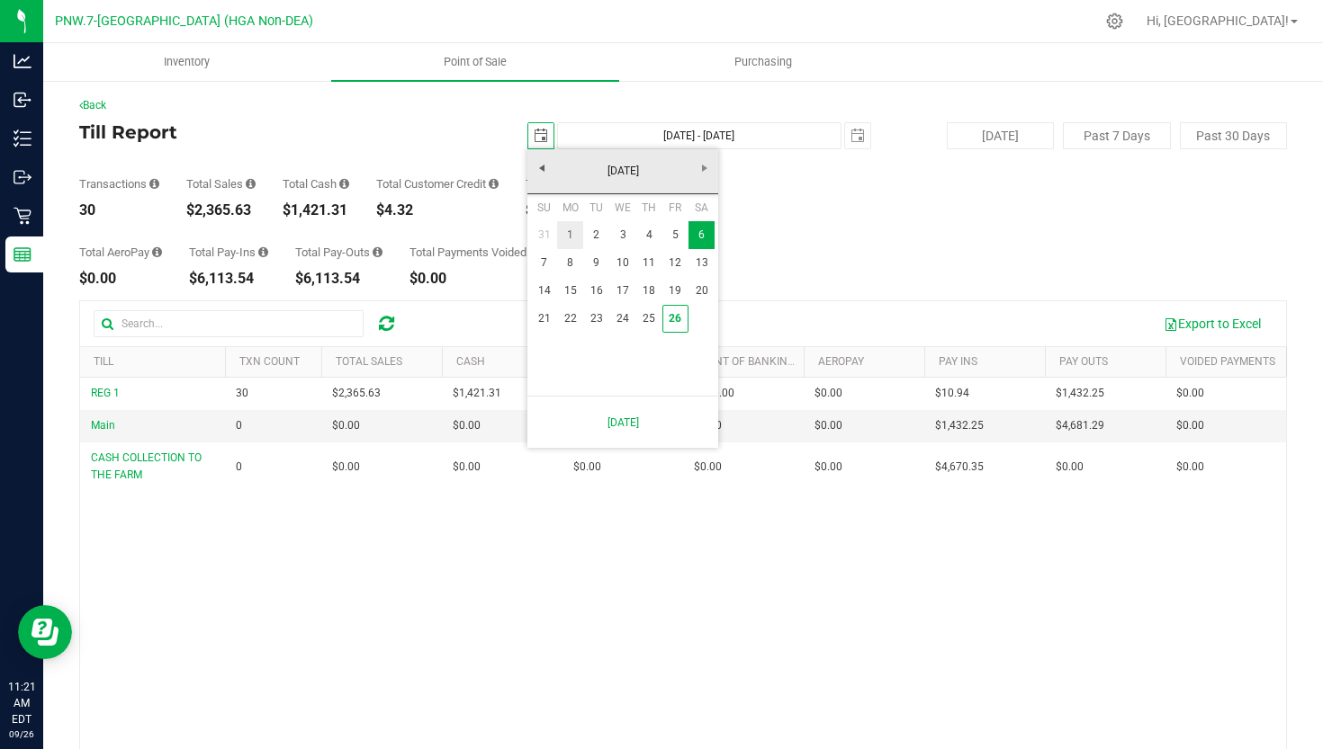
click at [568, 231] on link "1" at bounding box center [570, 235] width 26 height 28
type input "[DATE] - [DATE]"
type input "[DATE]"
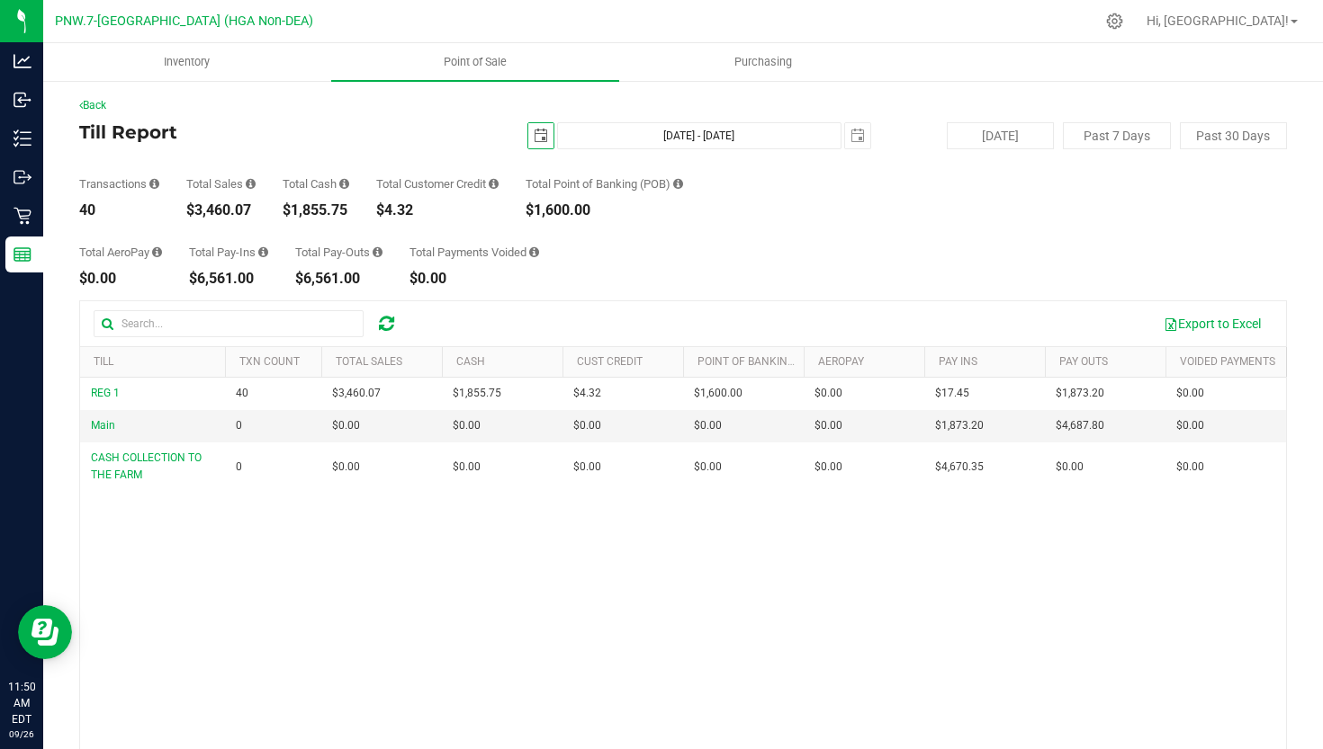
click at [535, 130] on span "select" at bounding box center [541, 136] width 14 height 14
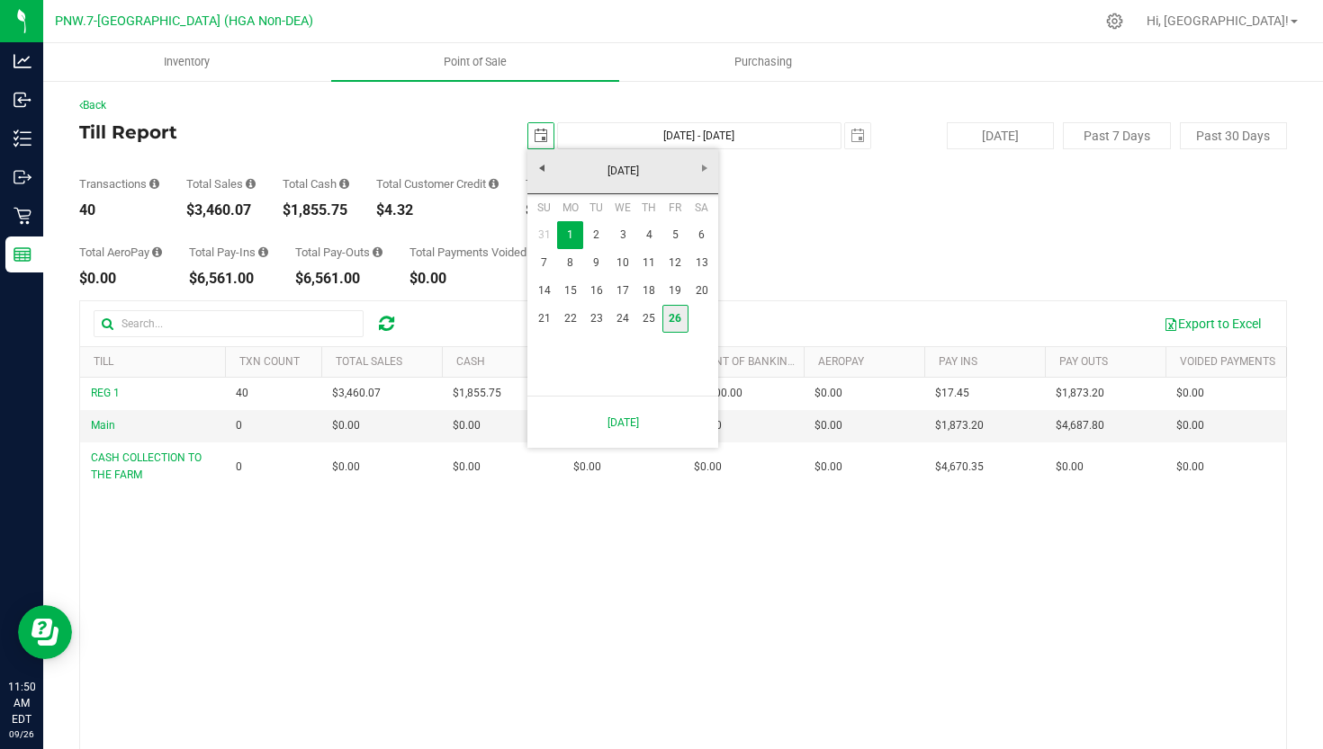
click at [676, 321] on link "26" at bounding box center [675, 319] width 26 height 28
type input "[DATE] - [DATE]"
type input "[DATE]"
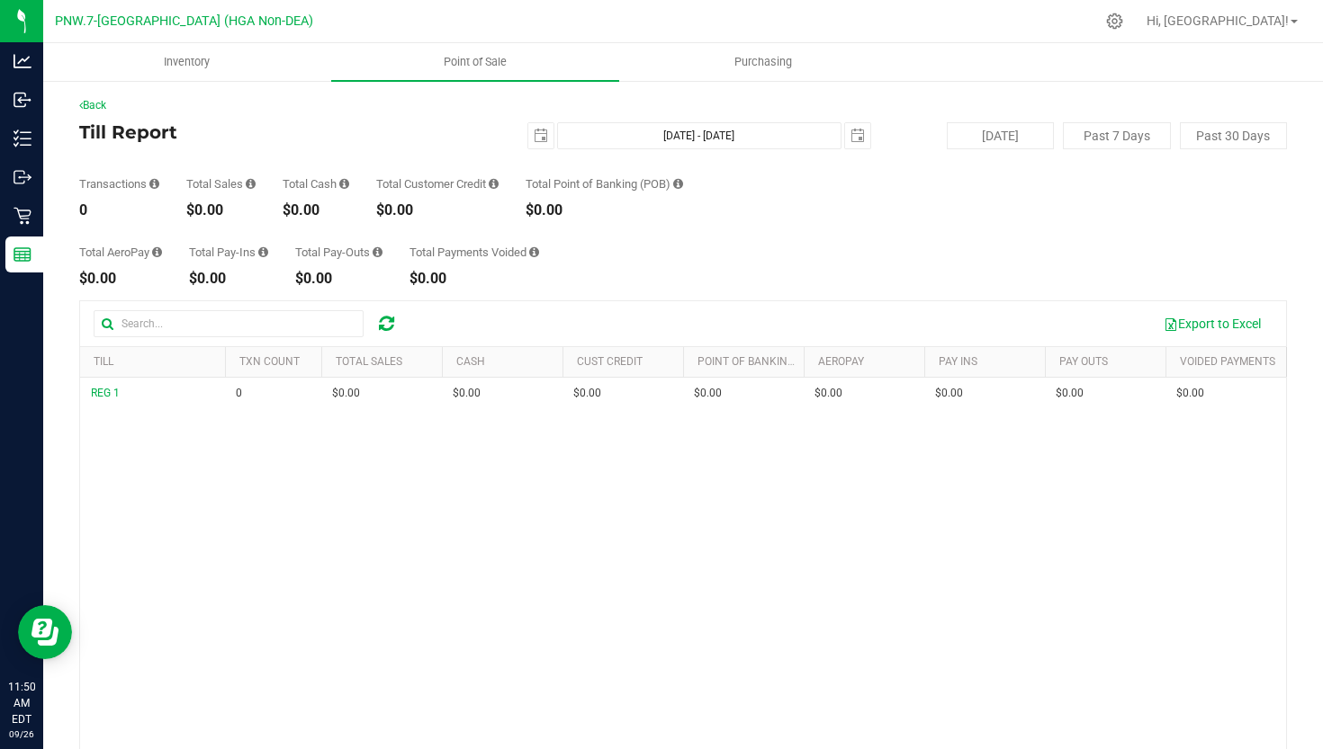
click at [525, 133] on div "[DATE] [DATE] - [DATE] [DATE]" at bounding box center [676, 135] width 416 height 27
click at [540, 129] on span "select" at bounding box center [541, 136] width 14 height 14
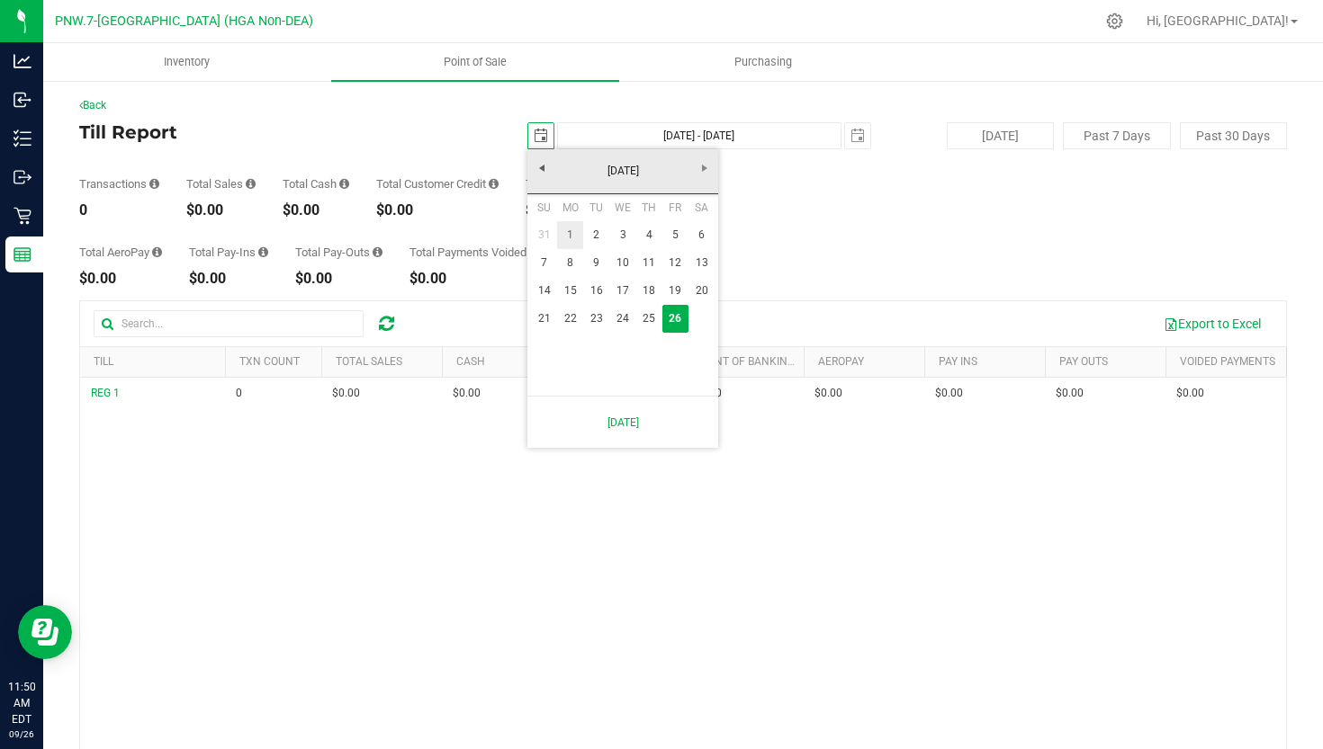
click at [570, 230] on link "1" at bounding box center [570, 235] width 26 height 28
type input "[DATE] - [DATE]"
type input "[DATE]"
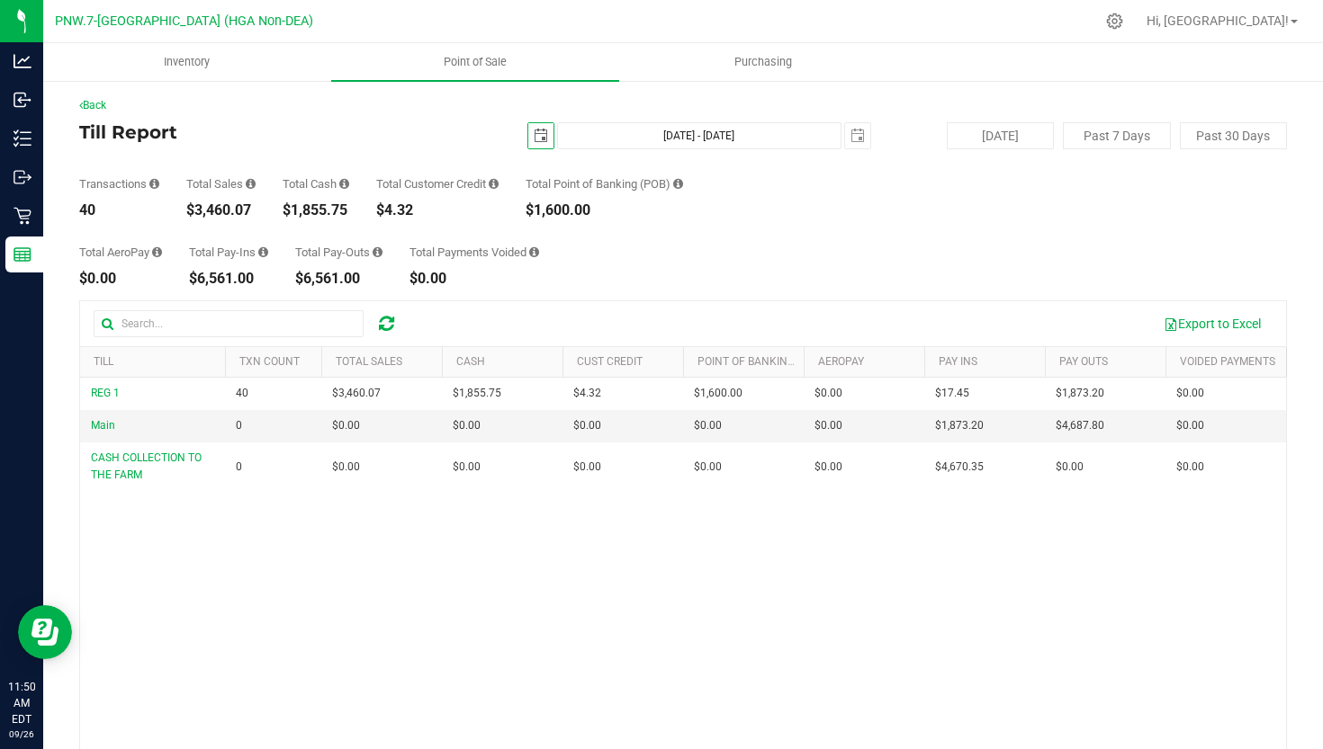
click at [543, 143] on span "select" at bounding box center [540, 135] width 25 height 25
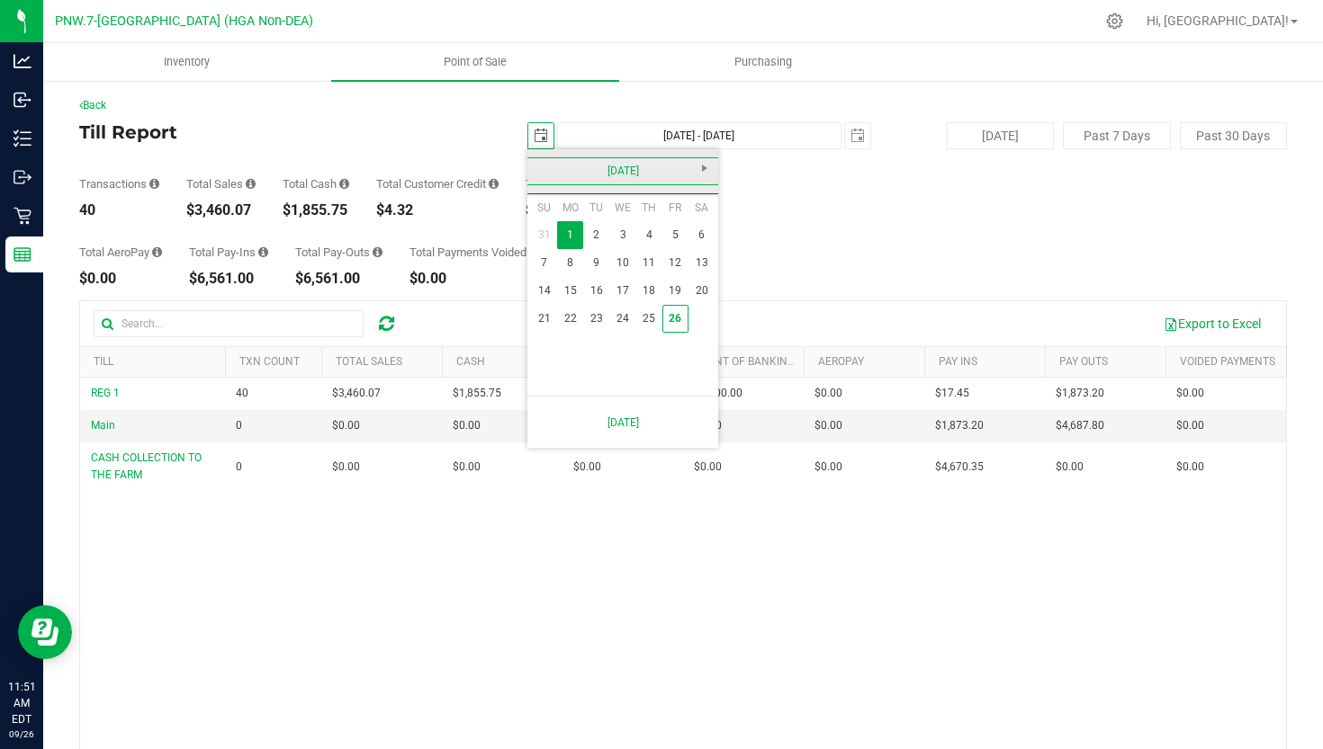
click at [548, 175] on link "[DATE]" at bounding box center [622, 171] width 193 height 28
click at [722, 283] on div "Total AeroPay $0.00 Total Pay-Ins $6,561.00 Total Pay-Outs $6,561.00 Total Paym…" at bounding box center [682, 252] width 1207 height 68
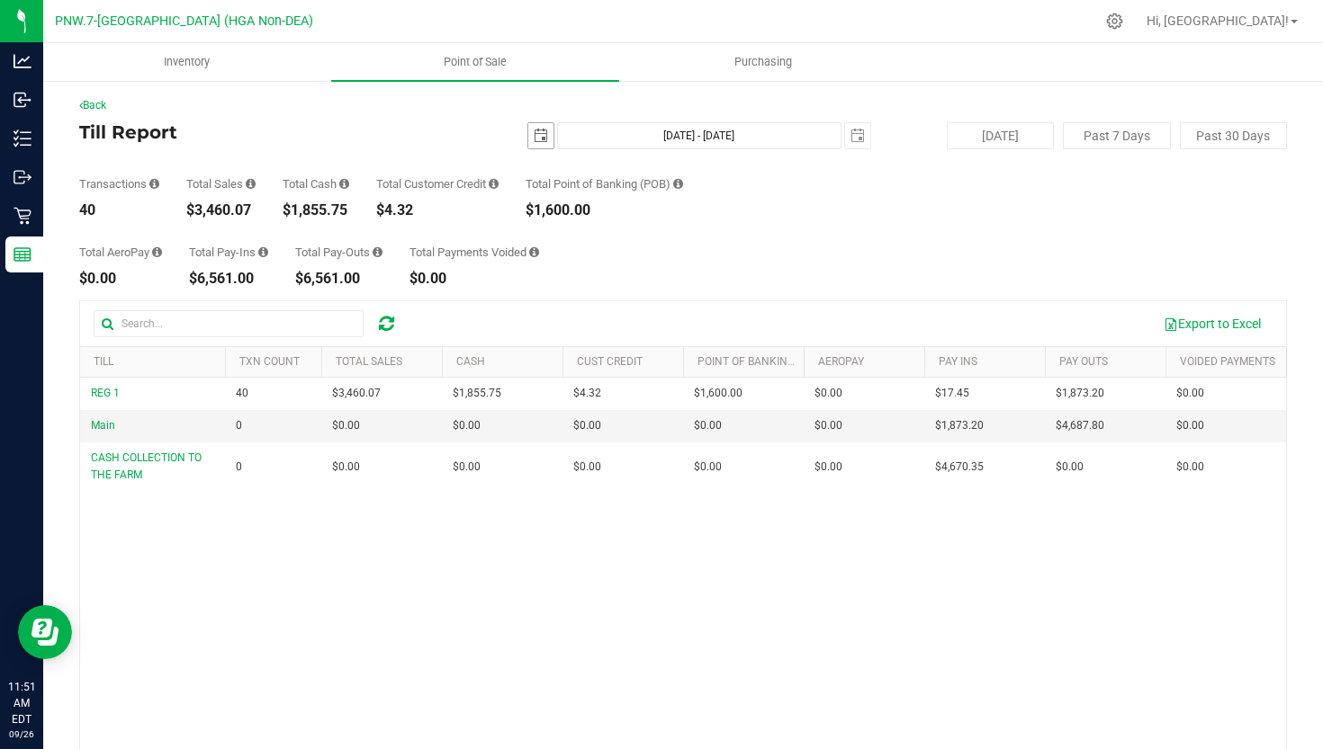
click at [547, 132] on span "select" at bounding box center [541, 136] width 14 height 14
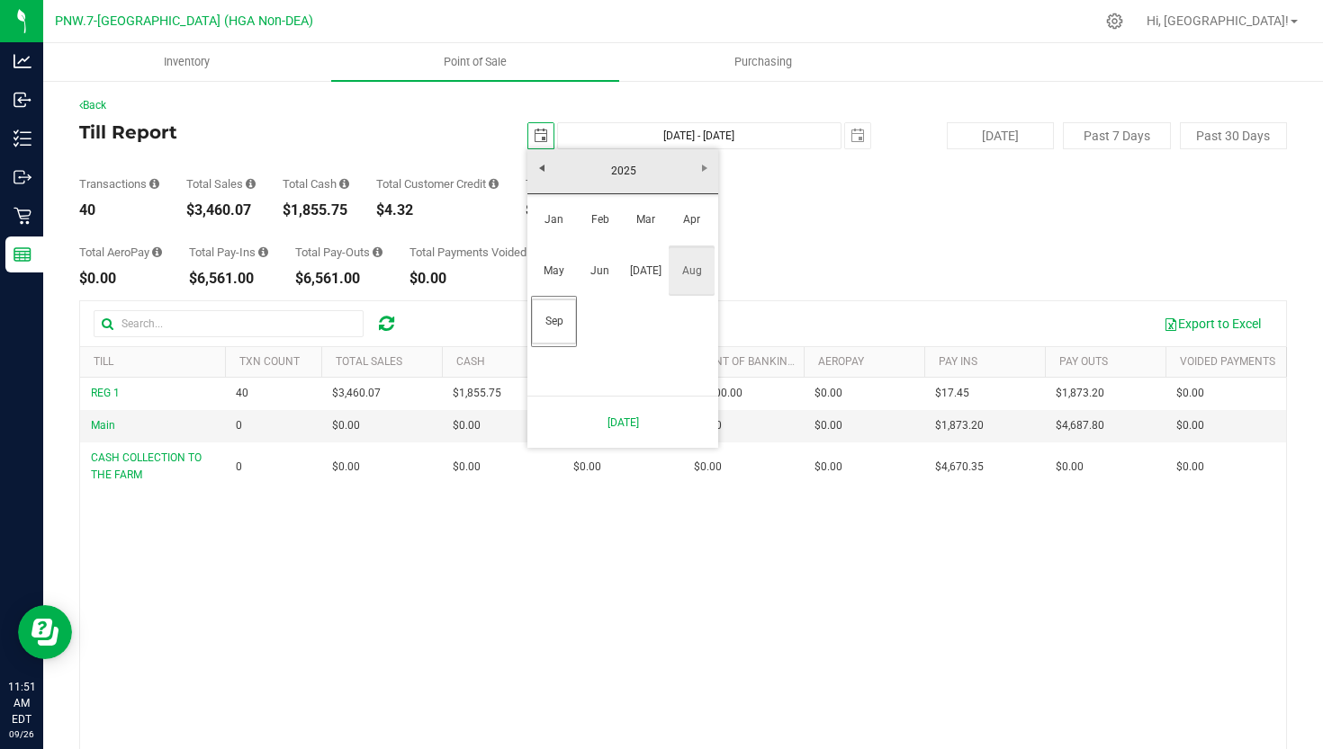
click at [680, 270] on link "Aug" at bounding box center [692, 271] width 46 height 46
click at [672, 234] on link "1" at bounding box center [675, 235] width 26 height 28
type input "[DATE] - [DATE]"
type input "[DATE]"
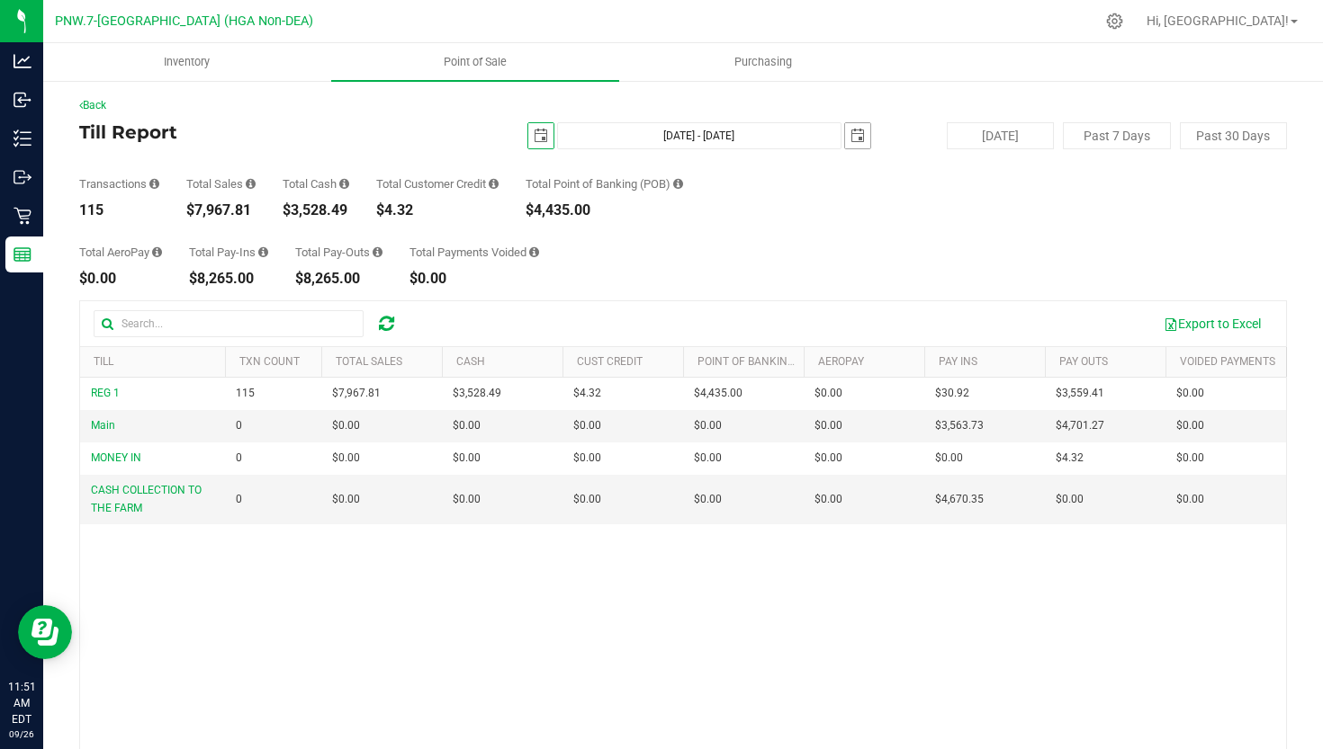
click at [850, 139] on span "select" at bounding box center [857, 136] width 14 height 14
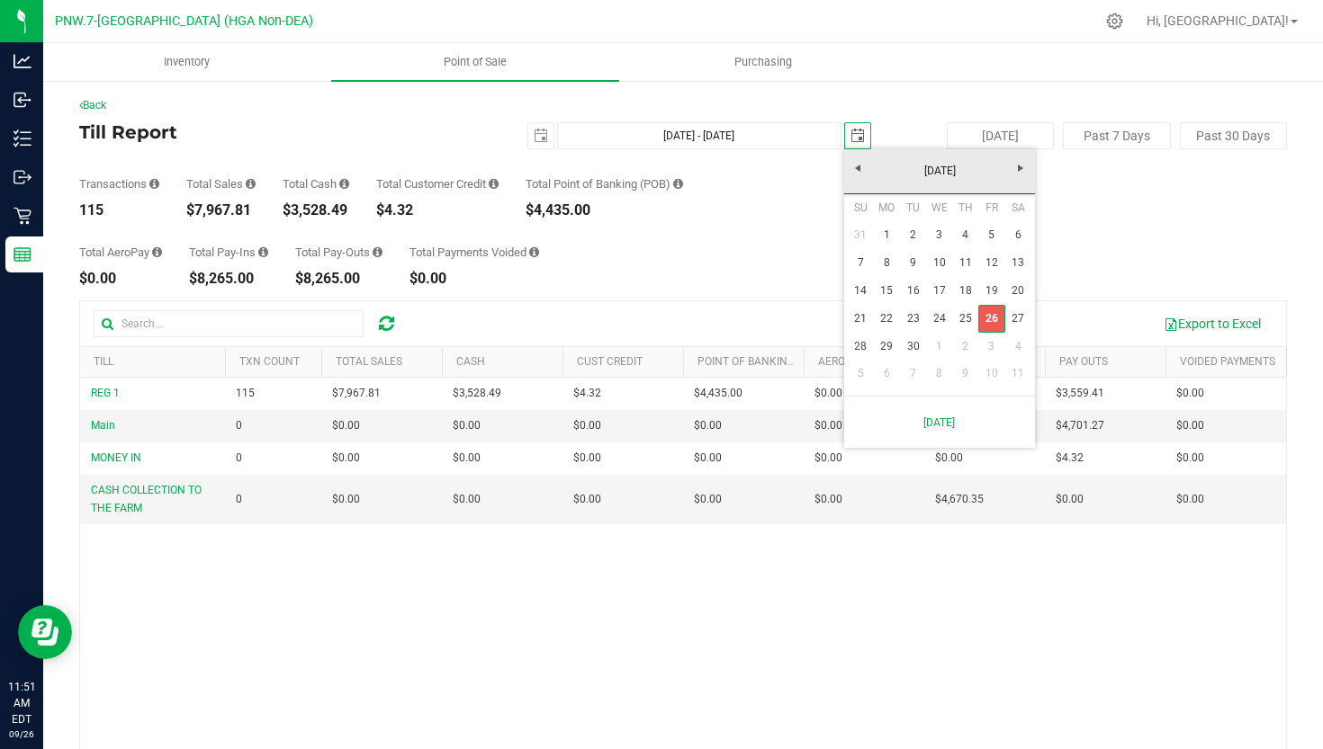
click at [984, 310] on link "26" at bounding box center [991, 319] width 26 height 28
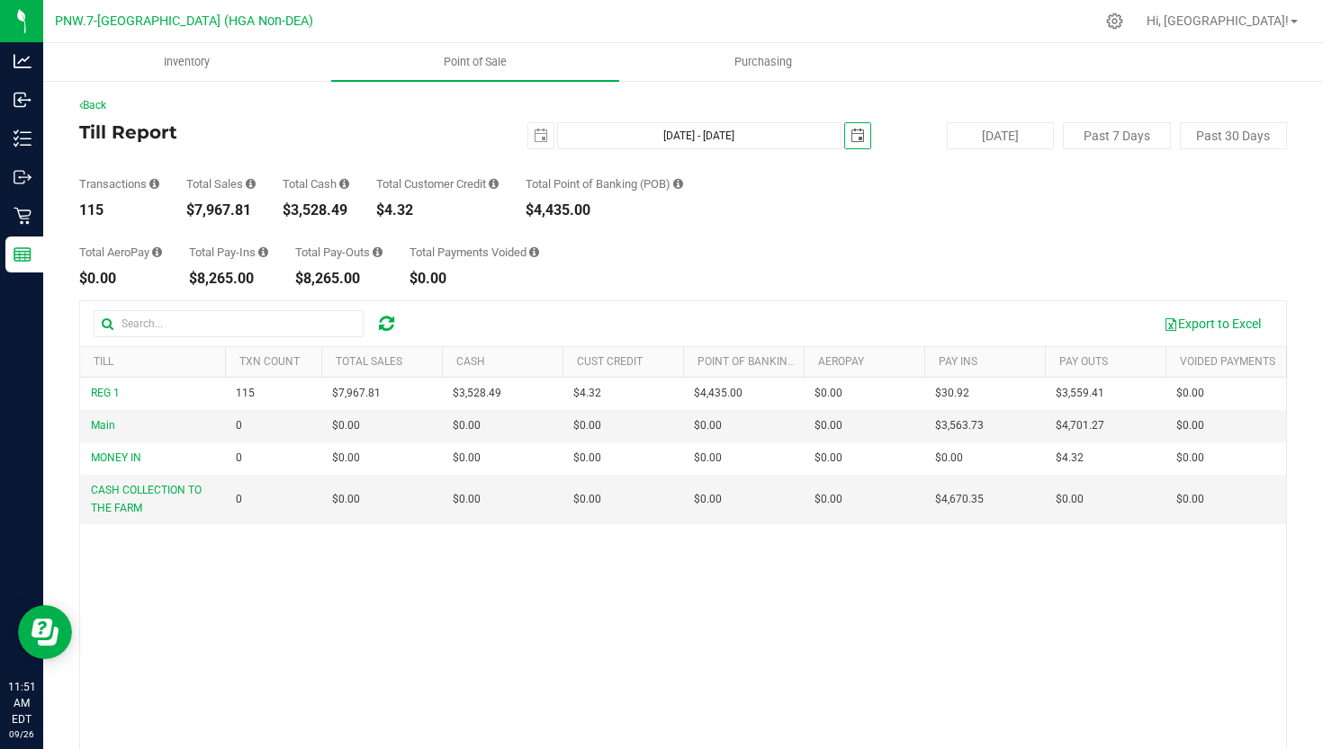
click at [856, 143] on span "select" at bounding box center [857, 135] width 25 height 25
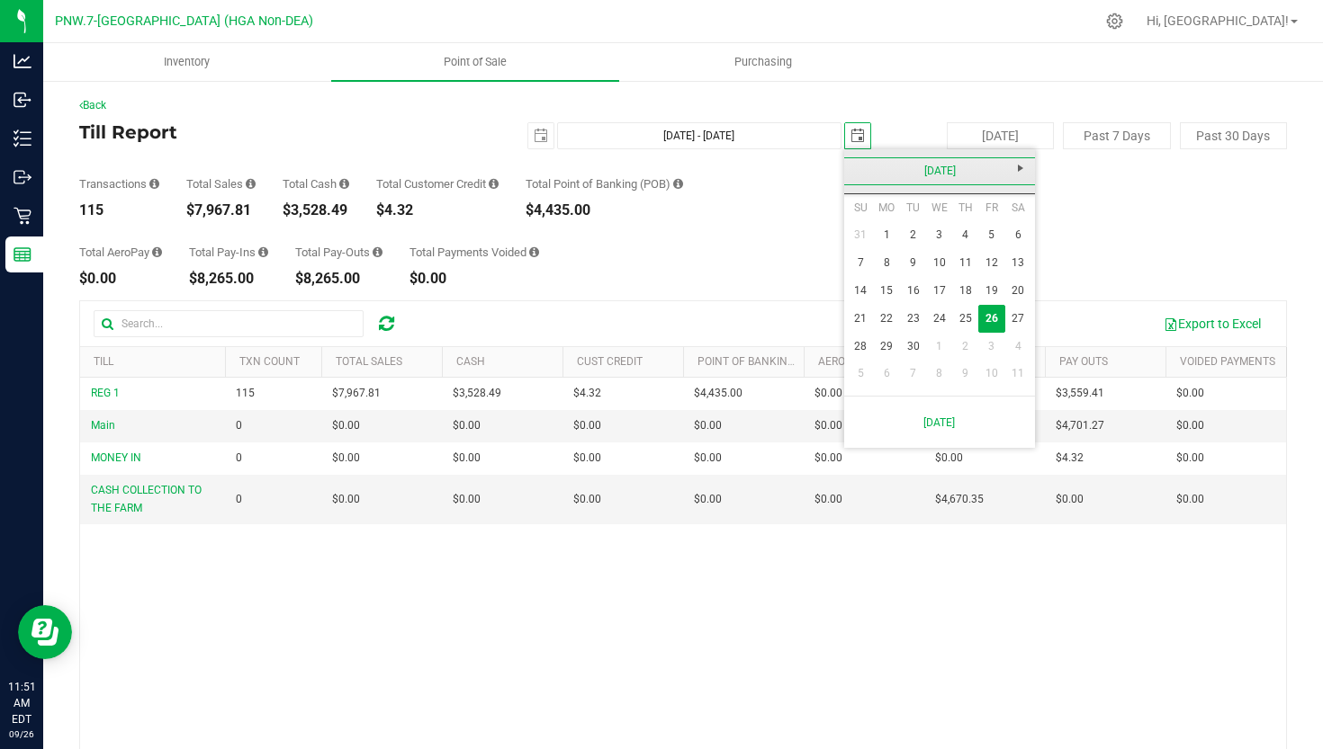
click at [856, 167] on link "[DATE]" at bounding box center [939, 171] width 193 height 28
click at [1007, 266] on link "Aug" at bounding box center [1008, 271] width 46 height 46
click at [914, 344] on link "26" at bounding box center [913, 347] width 26 height 28
type input "[DATE] - [DATE]"
type input "[DATE]"
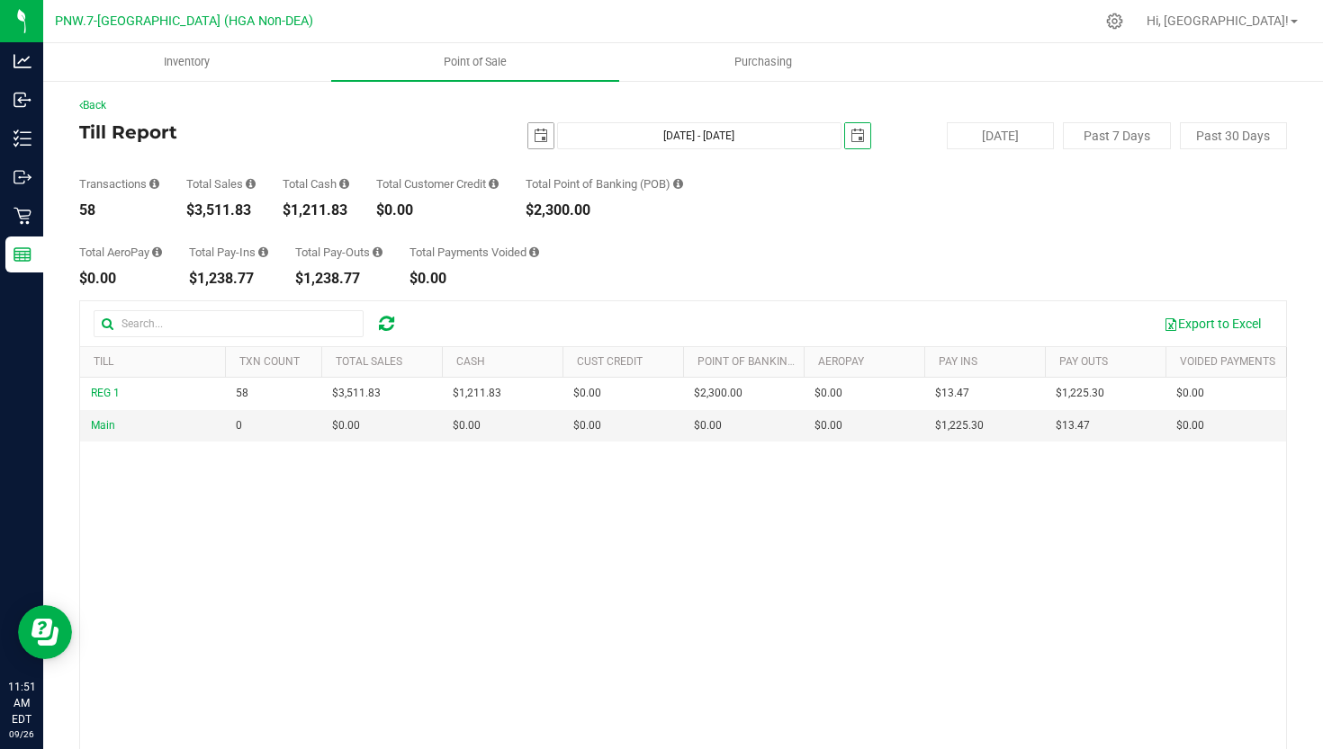
click at [534, 146] on span "select" at bounding box center [540, 135] width 25 height 25
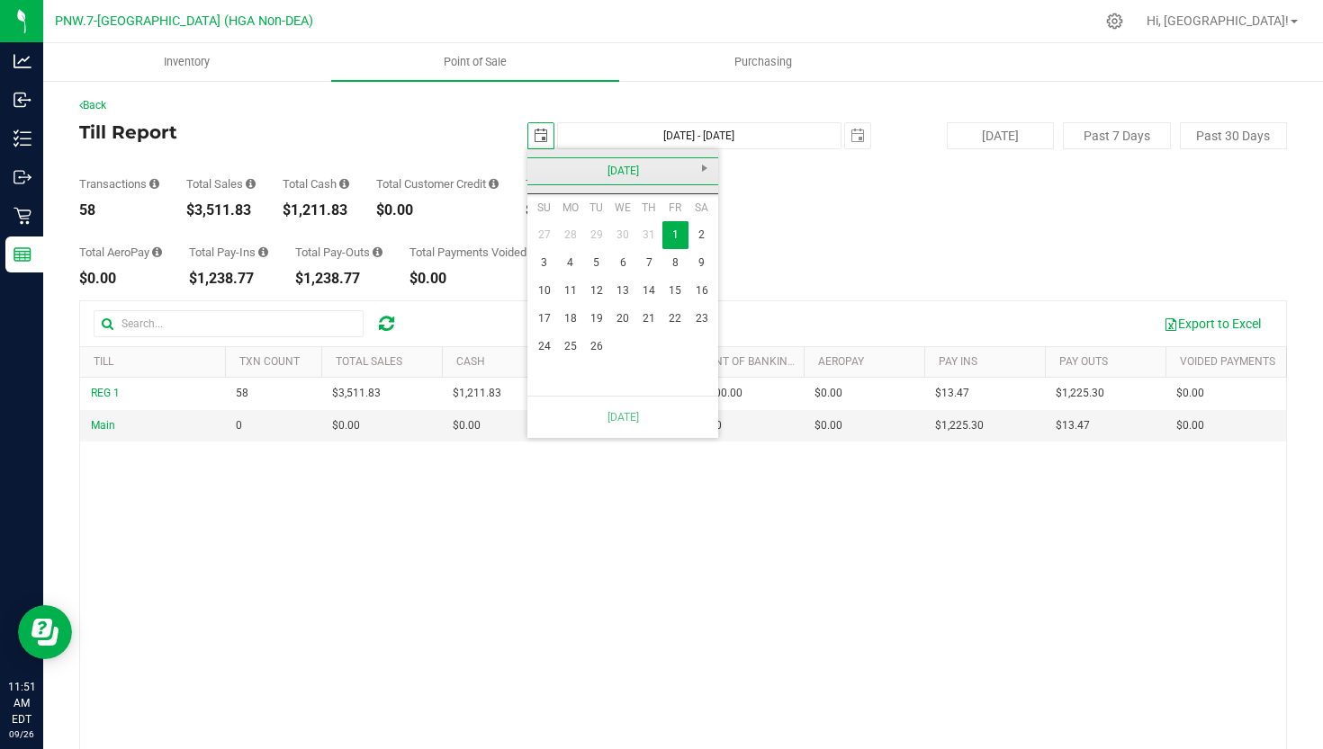
click at [705, 180] on link "[DATE]" at bounding box center [622, 171] width 193 height 28
click at [699, 177] on link "2025" at bounding box center [622, 171] width 193 height 28
click at [702, 166] on link "[DATE]-[DATE]" at bounding box center [622, 171] width 193 height 28
click at [693, 220] on link "[DATE] - [DATE]" at bounding box center [692, 220] width 46 height 46
click at [648, 259] on link "2025" at bounding box center [646, 271] width 46 height 46
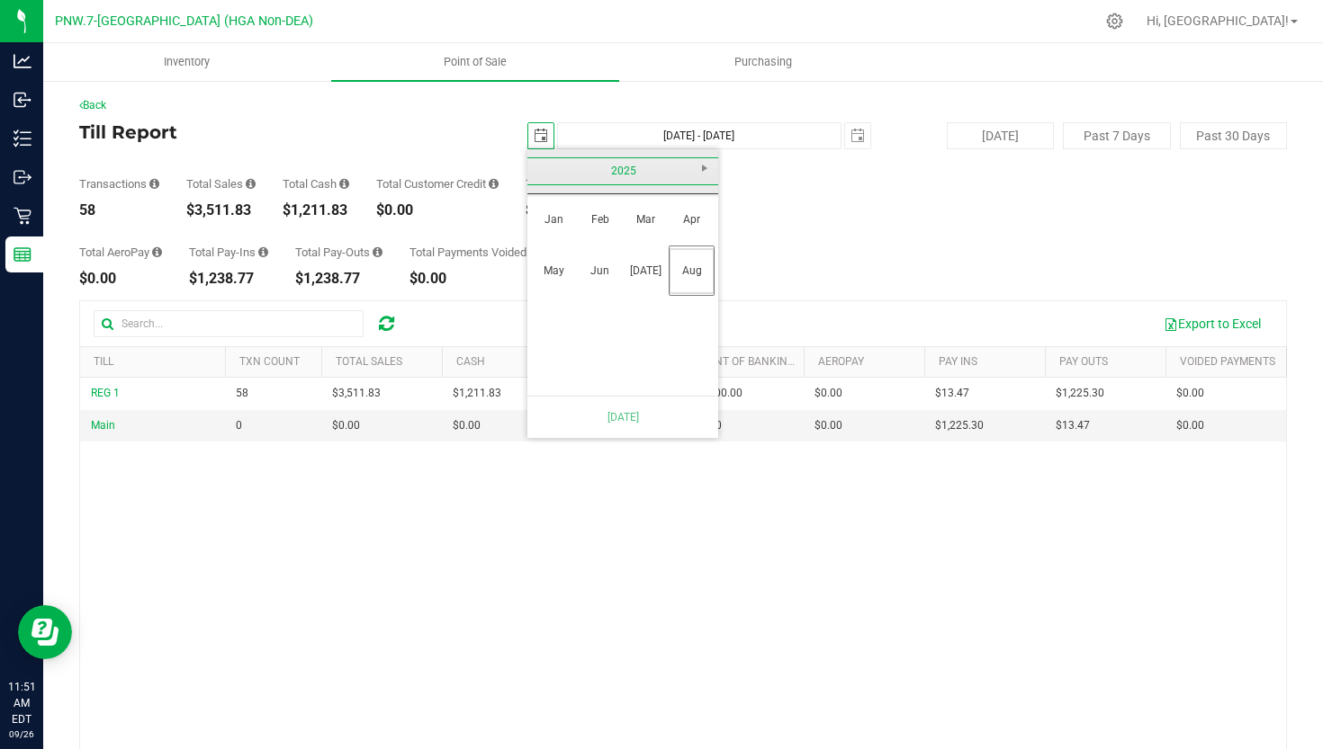
click at [703, 180] on link "2025" at bounding box center [622, 171] width 193 height 28
click at [637, 253] on link "2025" at bounding box center [646, 271] width 46 height 46
click at [842, 202] on div "Transactions 58 Total Sales $3,511.83 Total Cash $1,211.83 Total Customer Credi…" at bounding box center [682, 183] width 1207 height 68
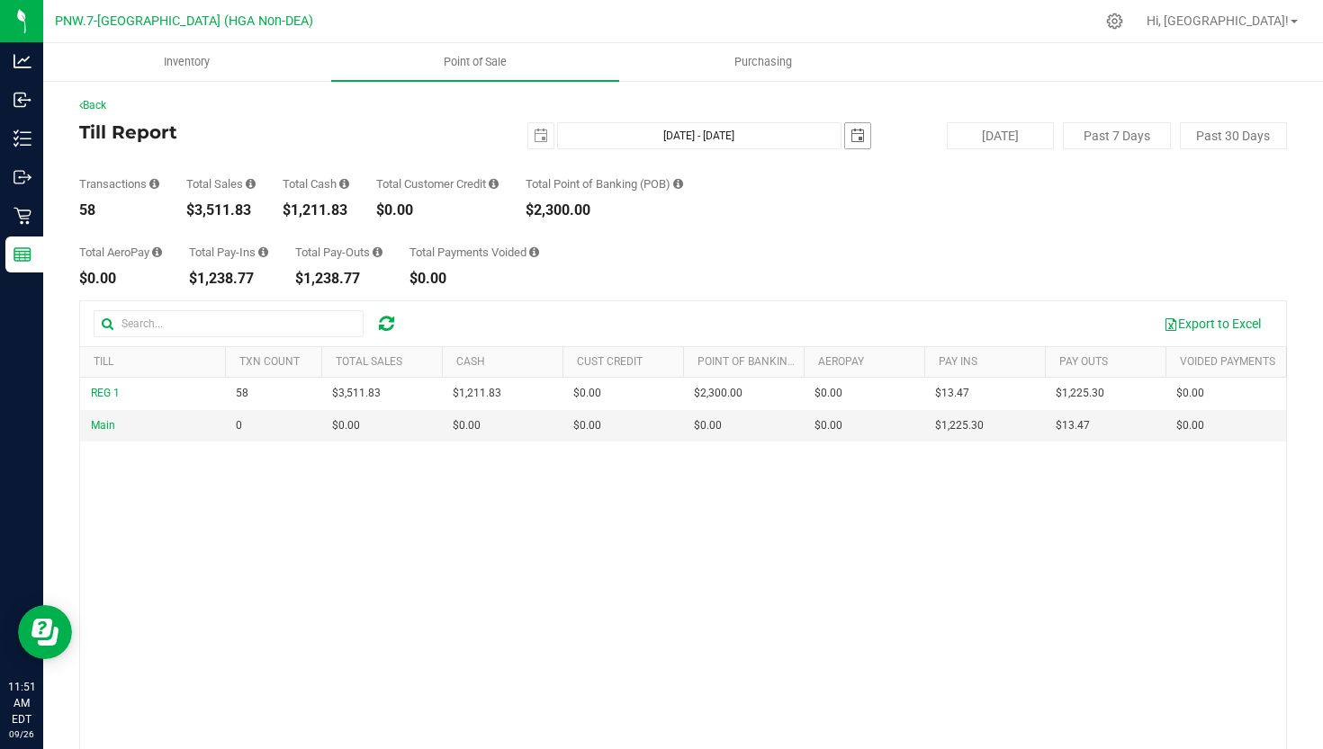
click at [850, 134] on span "select" at bounding box center [857, 136] width 14 height 14
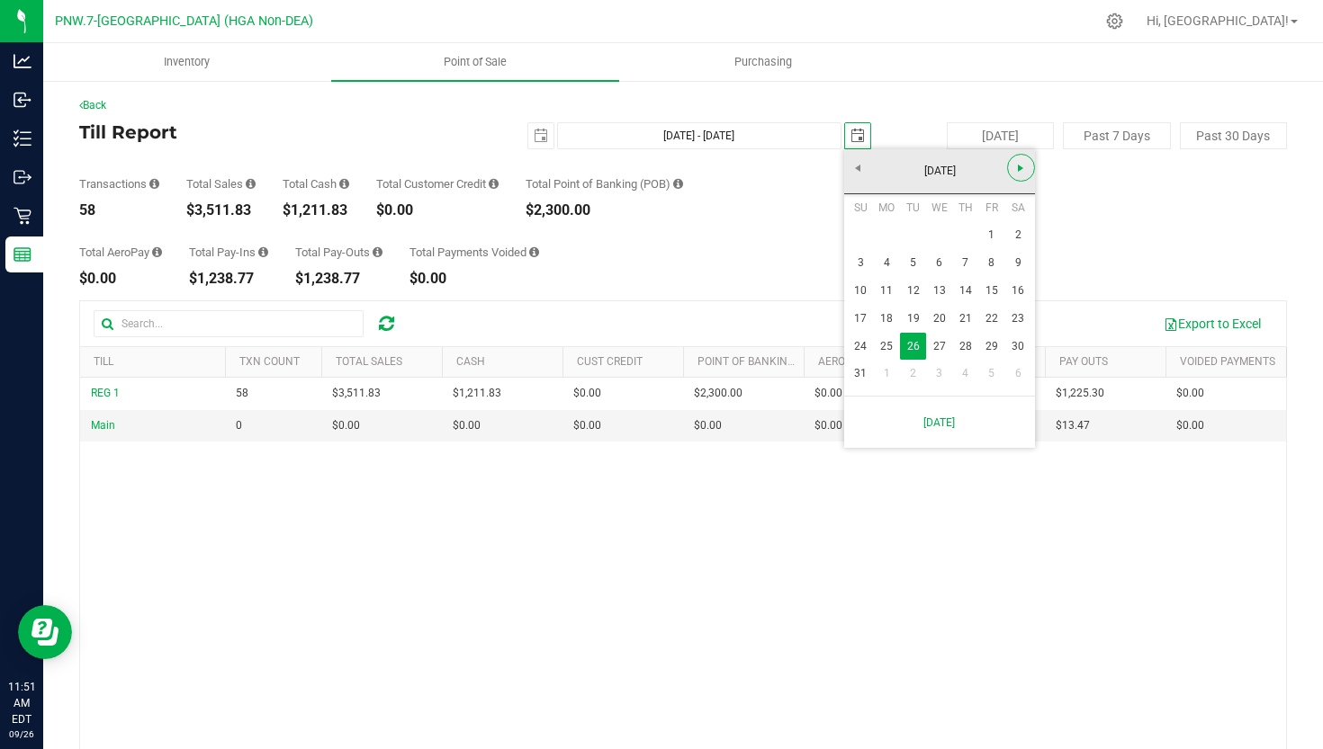
click at [1024, 153] on div "[DATE]" at bounding box center [939, 171] width 200 height 45
click at [1023, 164] on span "Next" at bounding box center [1020, 168] width 14 height 14
click at [893, 233] on link "1" at bounding box center [887, 235] width 26 height 28
type input "[DATE] - [DATE]"
type input "[DATE]"
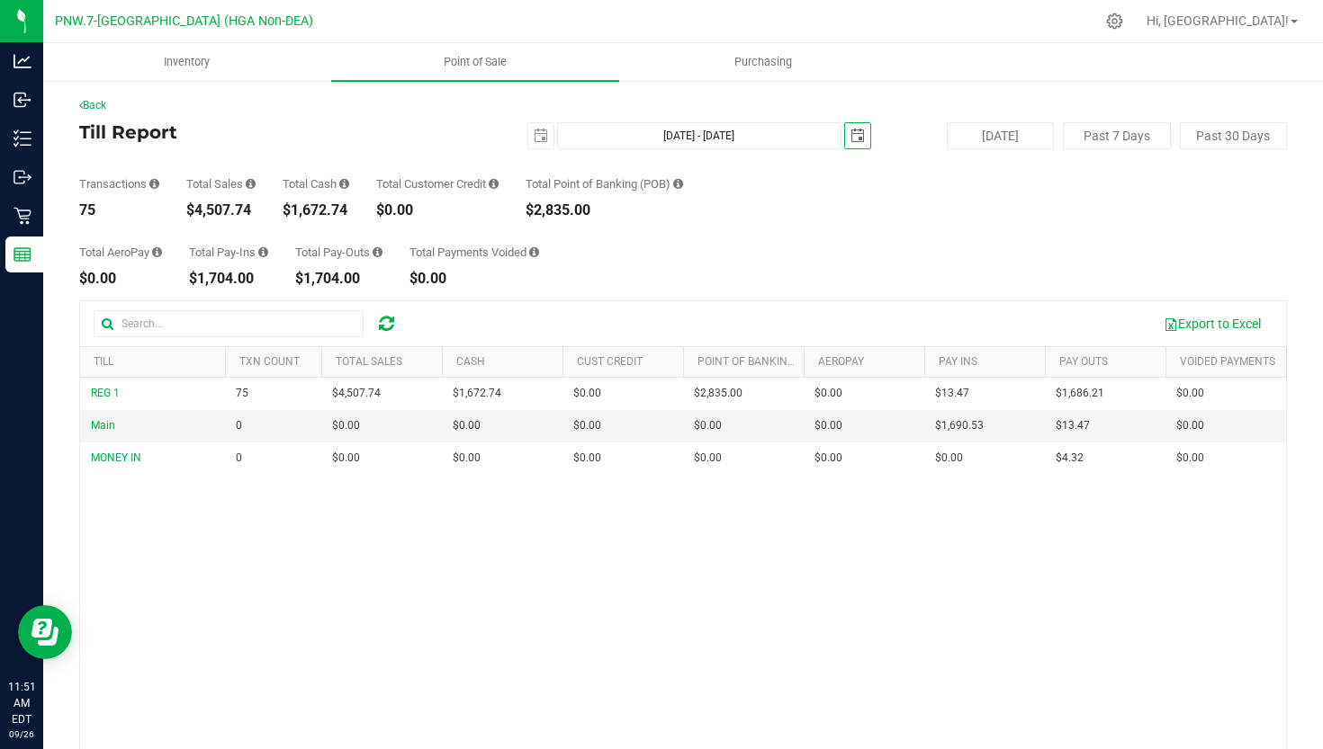
click at [507, 139] on div "[DATE] [DATE] - [DATE] [DATE]" at bounding box center [676, 135] width 416 height 27
click at [531, 135] on span "select" at bounding box center [540, 135] width 25 height 25
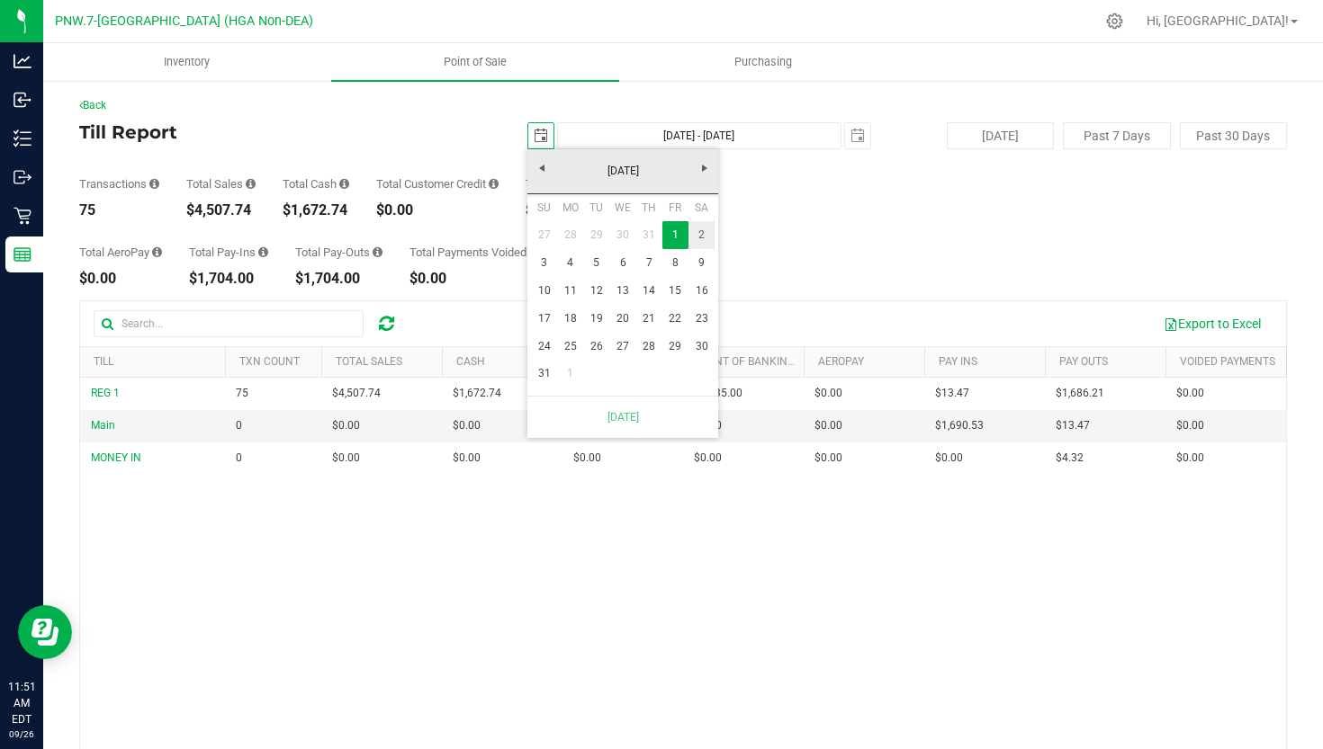
click at [690, 236] on link "2" at bounding box center [701, 235] width 26 height 28
type input "[DATE] - [DATE]"
type input "[DATE]"
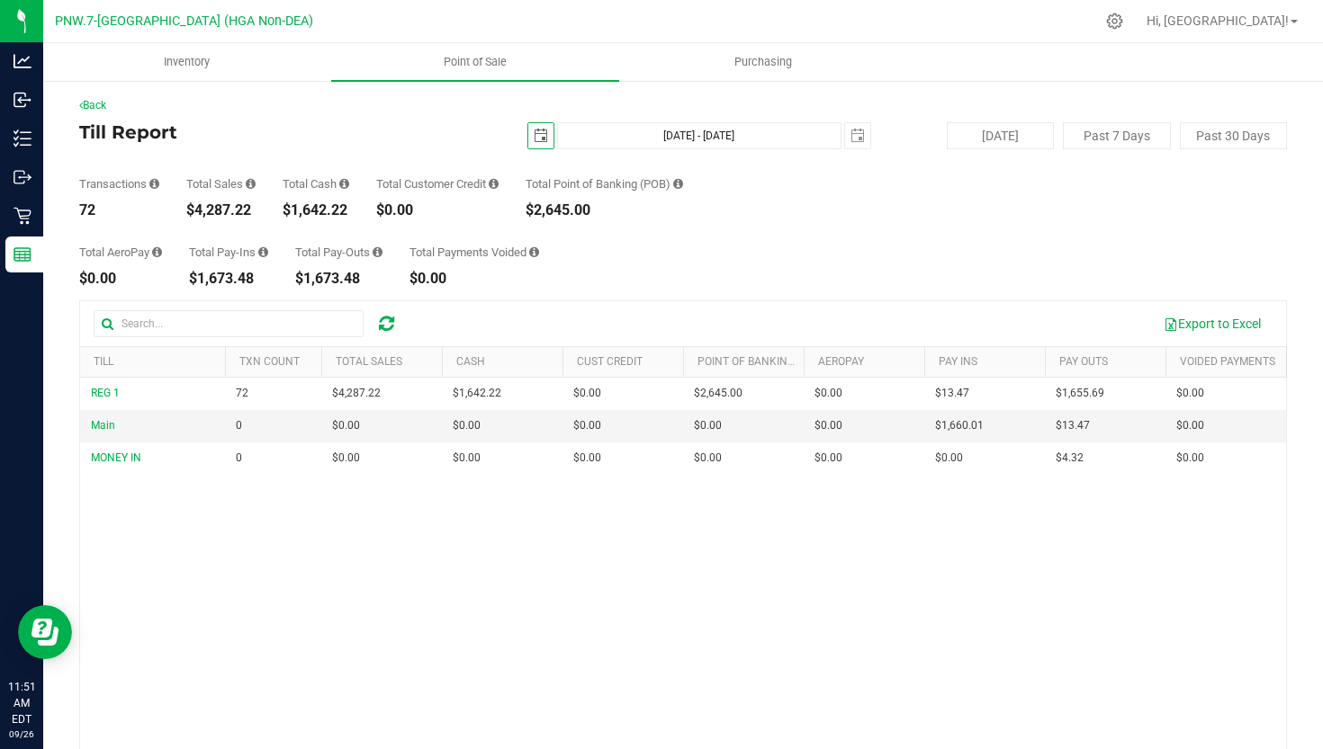
click at [539, 143] on span "select" at bounding box center [540, 135] width 25 height 25
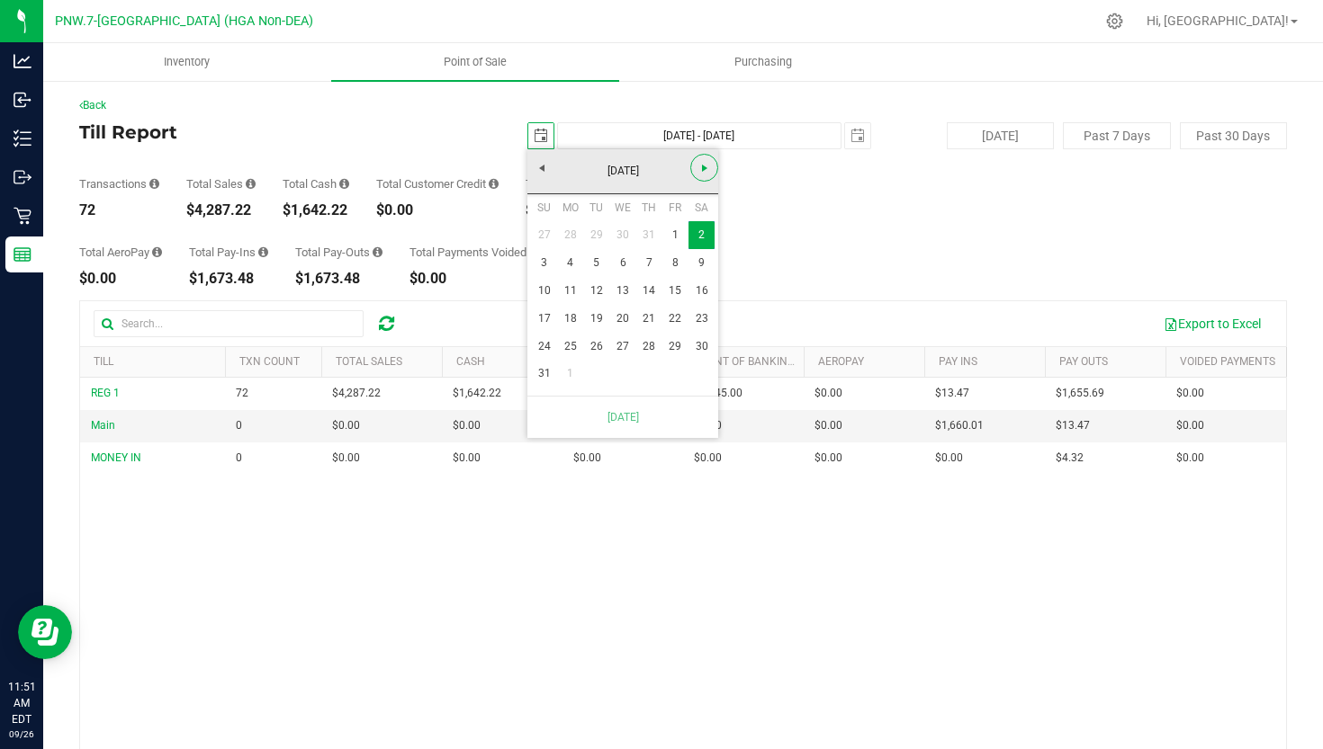
click at [694, 165] on link "Next" at bounding box center [704, 168] width 28 height 28
click at [558, 231] on link "1" at bounding box center [570, 235] width 26 height 28
type input "[DATE] - [DATE]"
type input "[DATE]"
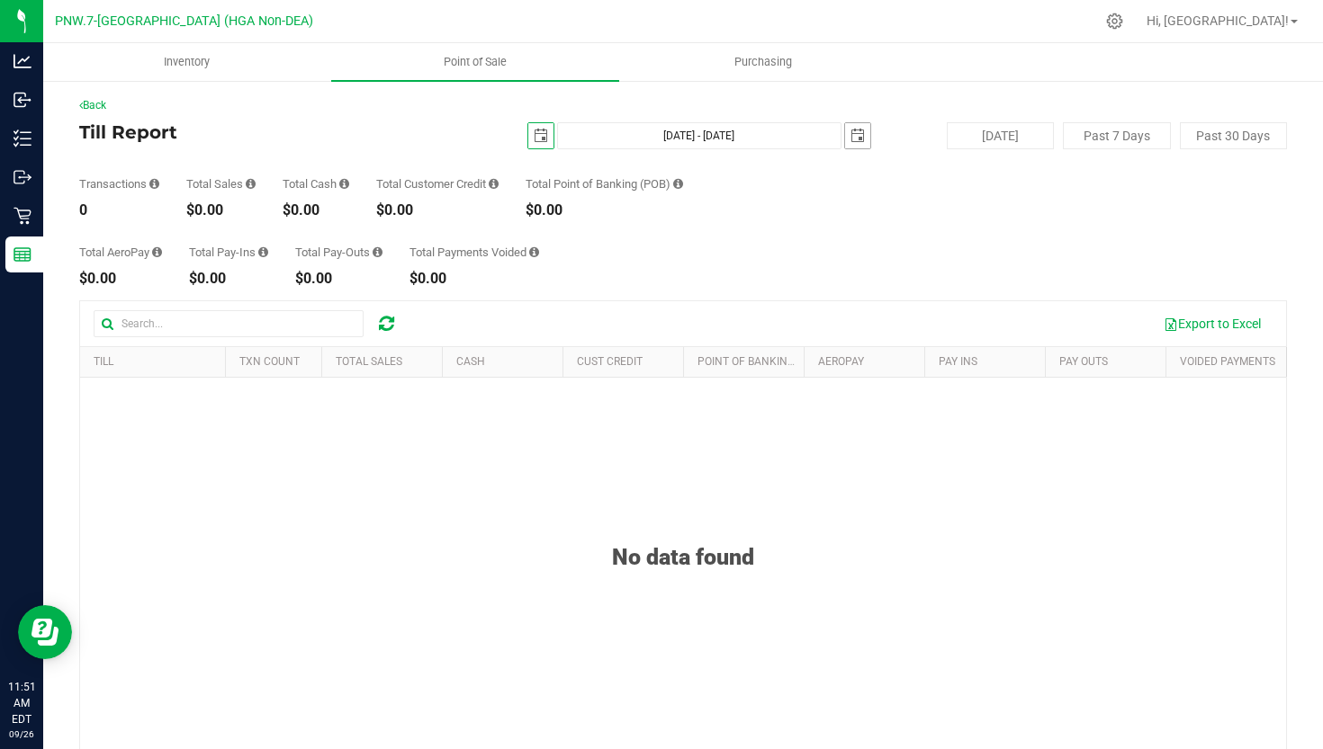
click at [859, 129] on span "select" at bounding box center [857, 136] width 14 height 14
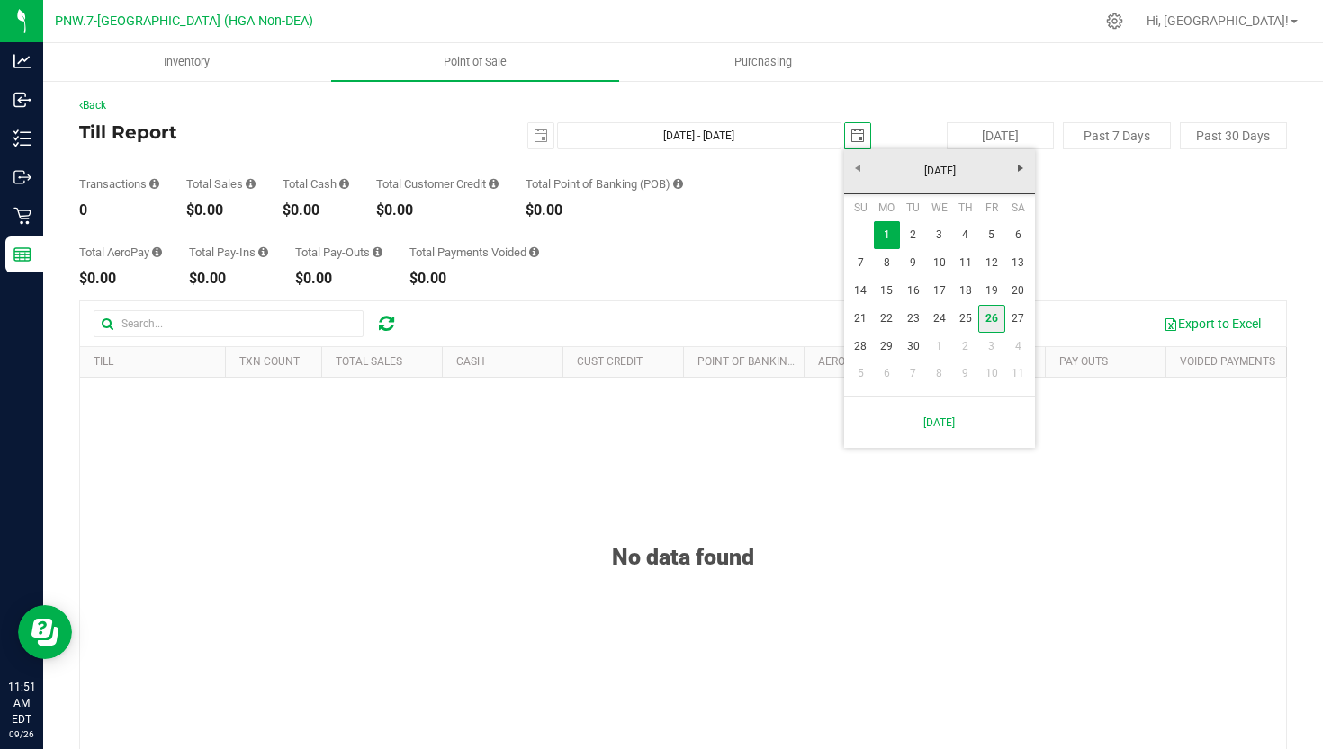
click at [979, 315] on link "26" at bounding box center [991, 319] width 26 height 28
type input "[DATE] - [DATE]"
type input "[DATE]"
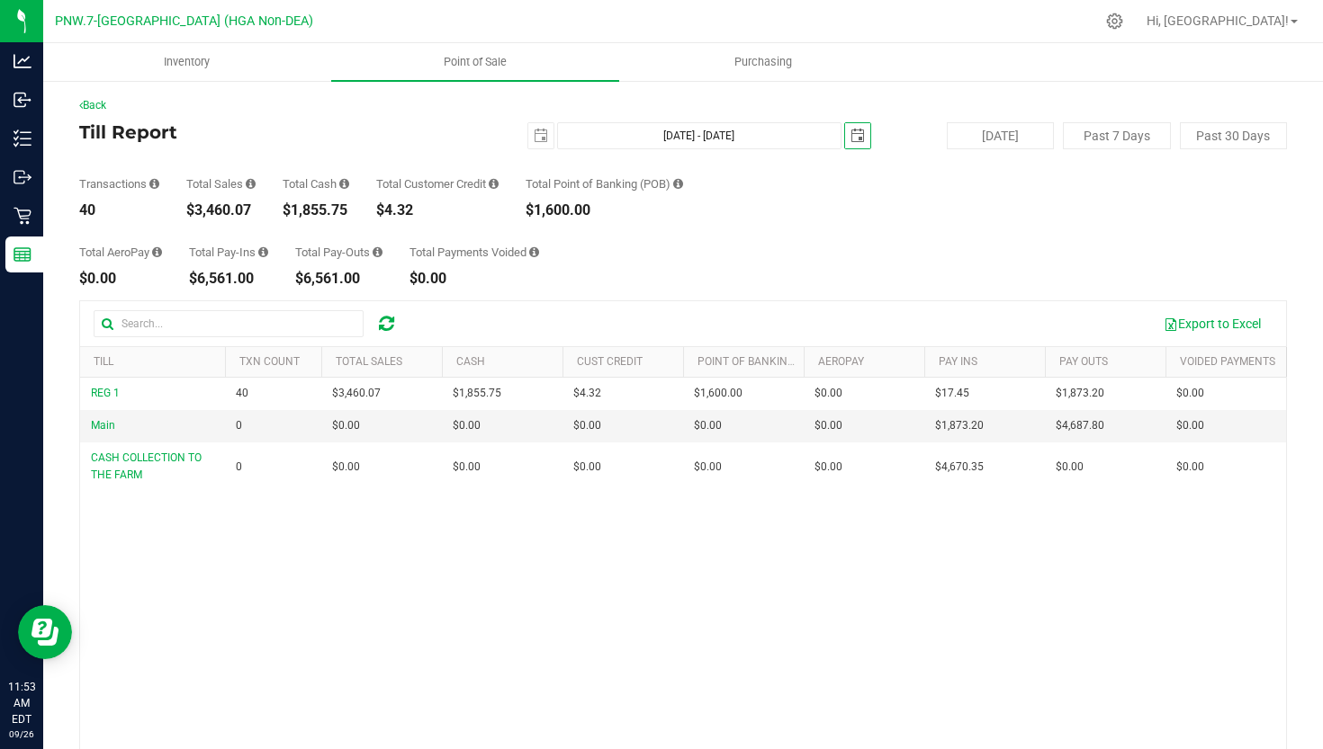
drag, startPoint x: 627, startPoint y: 229, endPoint x: 627, endPoint y: 214, distance: 15.3
click at [106, 106] on link "Back" at bounding box center [92, 105] width 27 height 13
